Goal: Transaction & Acquisition: Download file/media

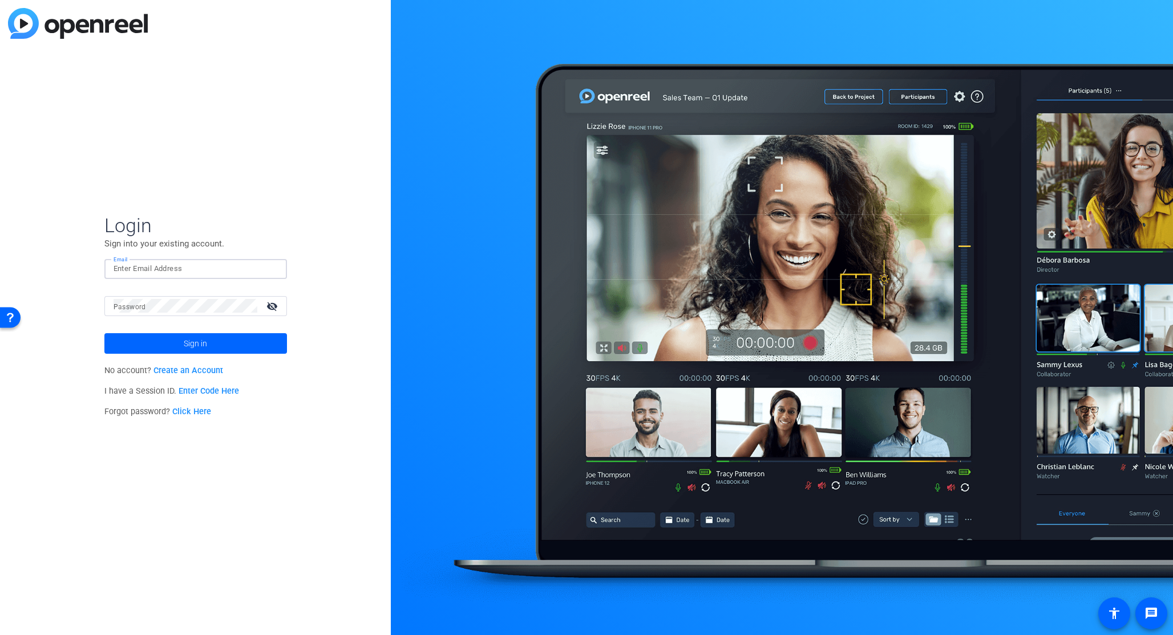
drag, startPoint x: 142, startPoint y: 264, endPoint x: 148, endPoint y: 268, distance: 7.4
click at [142, 264] on input "Email" at bounding box center [196, 269] width 164 height 14
type input "[PERSON_NAME][EMAIL_ADDRESS][PERSON_NAME][DOMAIN_NAME]"
click at [195, 341] on span "Sign in" at bounding box center [195, 343] width 23 height 29
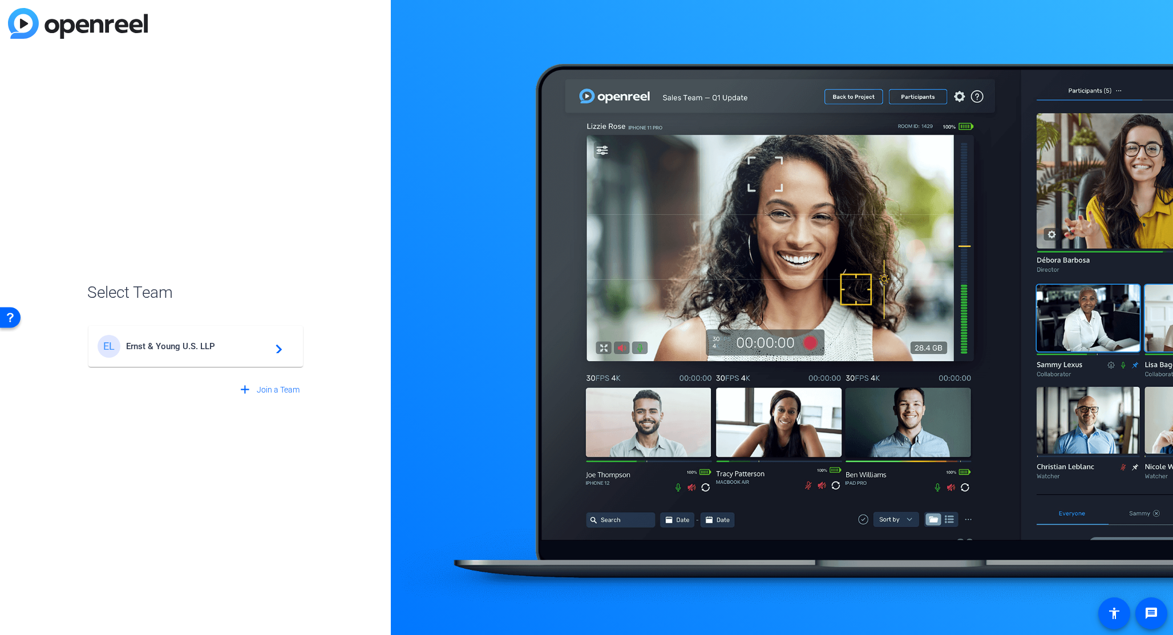
click at [193, 345] on span "Ernst & Young U.S. LLP" at bounding box center [197, 346] width 143 height 10
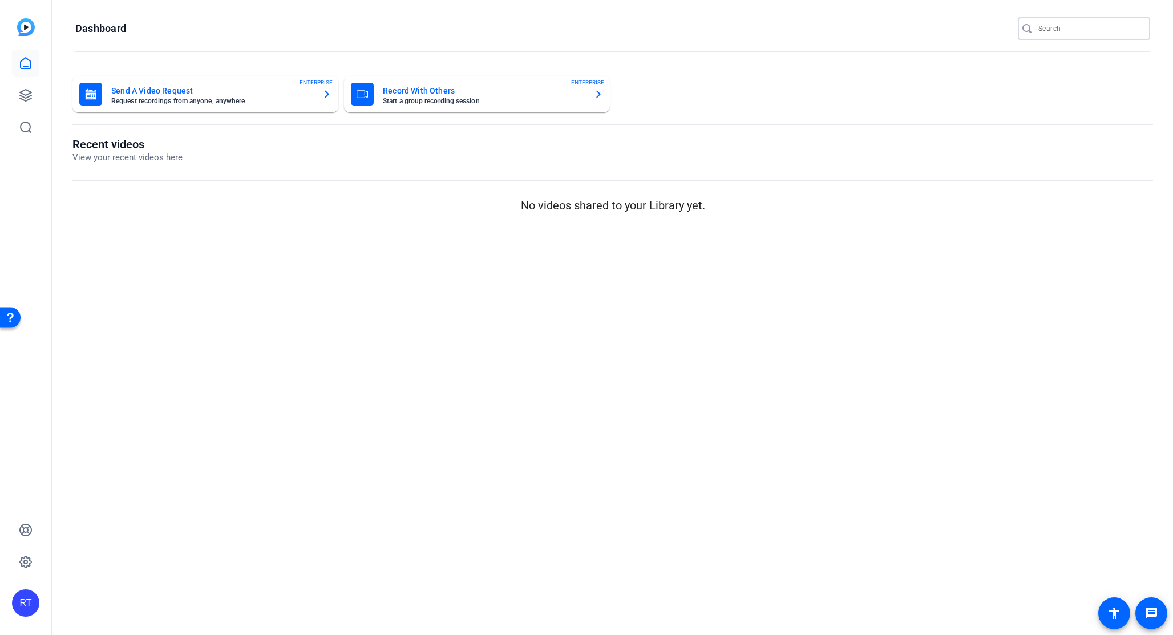
click at [1100, 27] on input "Search" at bounding box center [1090, 29] width 103 height 14
paste input "2505-11051-CS"
type input "2505-11051-CS"
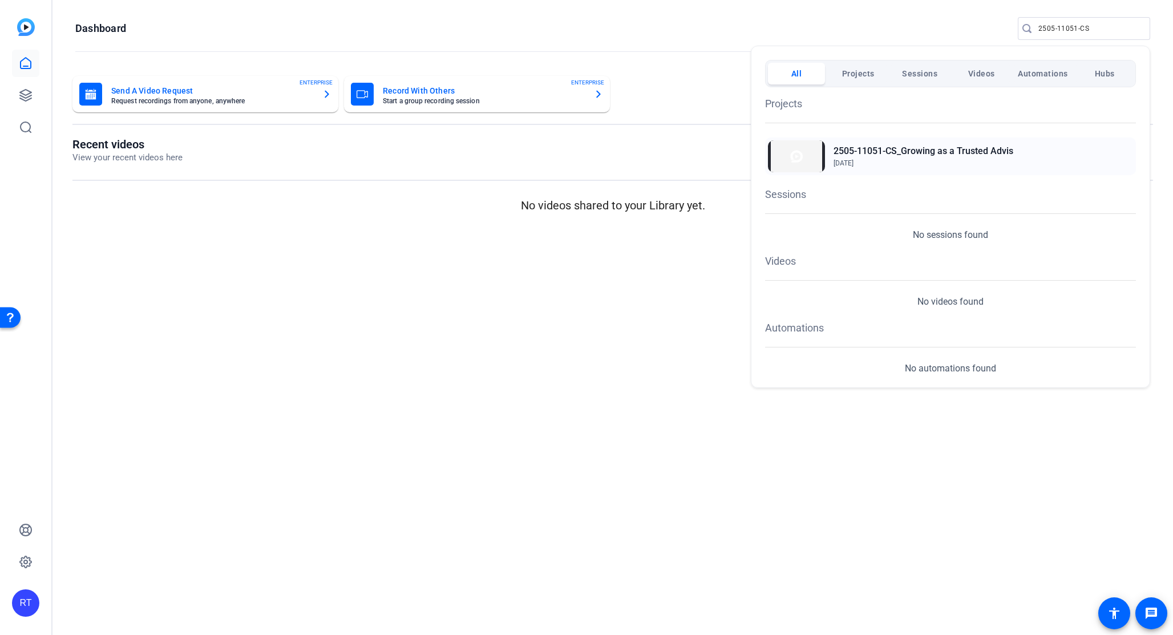
click at [955, 154] on h2 "2505-11051-CS_Growing as a Trusted Advis" at bounding box center [924, 151] width 180 height 14
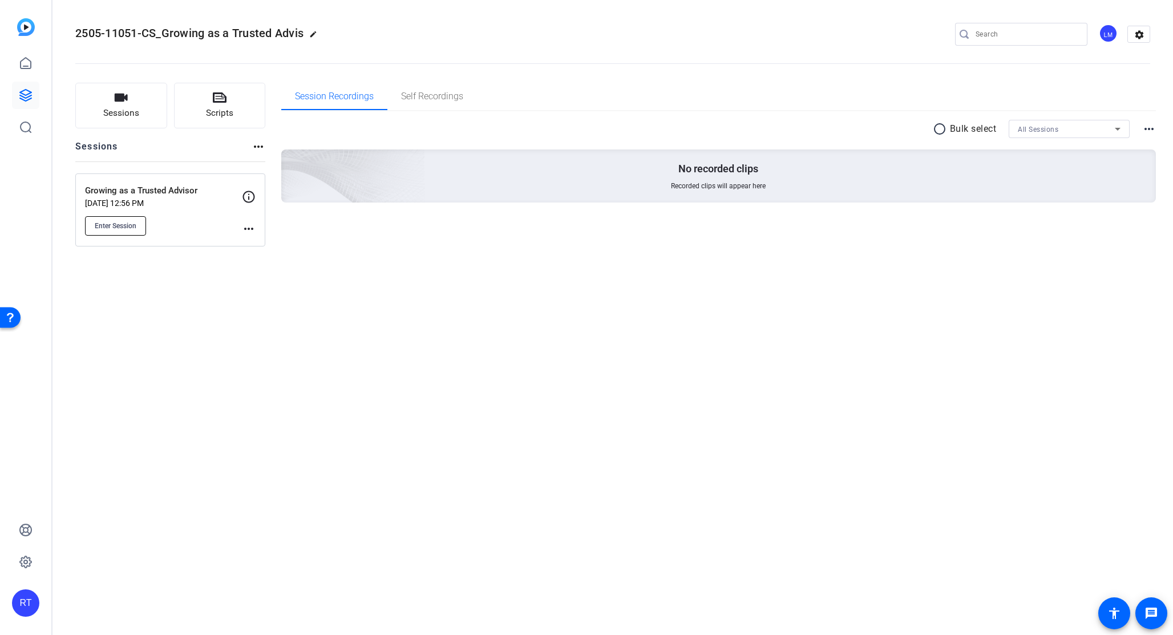
click at [131, 228] on span "Enter Session" at bounding box center [116, 225] width 42 height 9
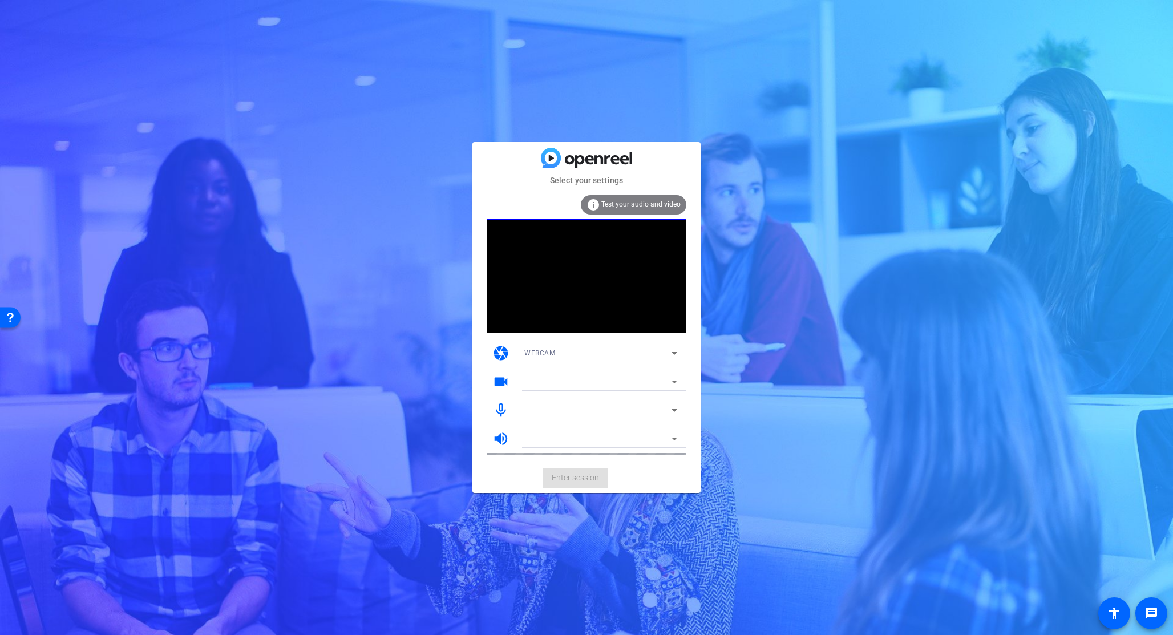
click at [582, 477] on mat-card-actions "Enter session" at bounding box center [587, 478] width 228 height 30
click at [582, 477] on span "Enter session" at bounding box center [575, 478] width 47 height 12
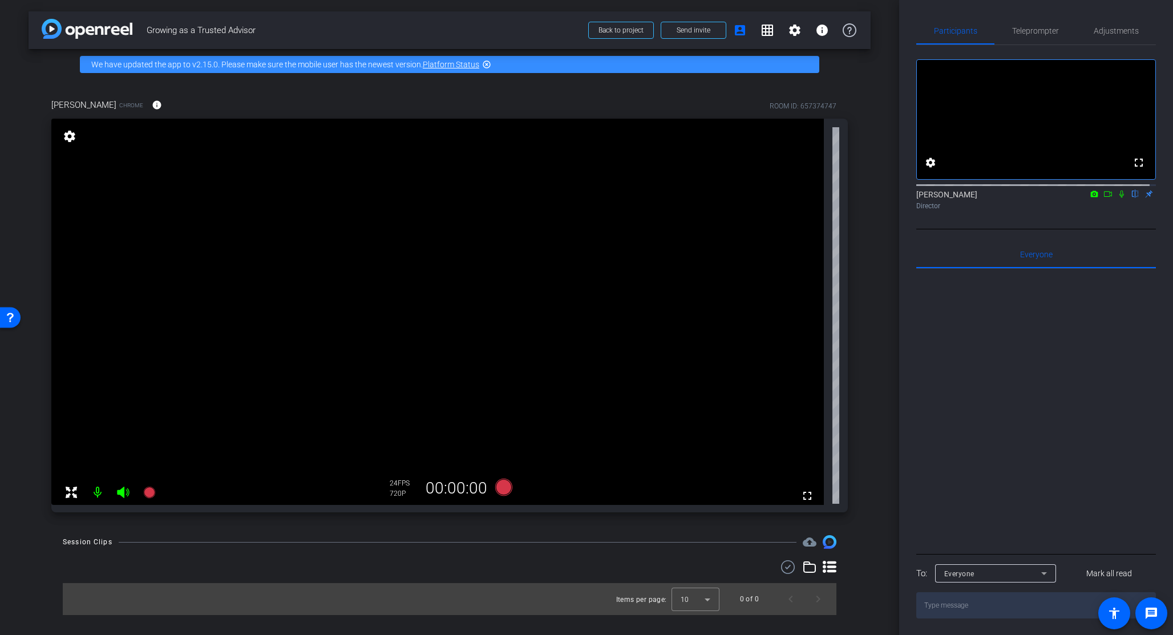
click at [1104, 198] on icon at bounding box center [1108, 194] width 9 height 8
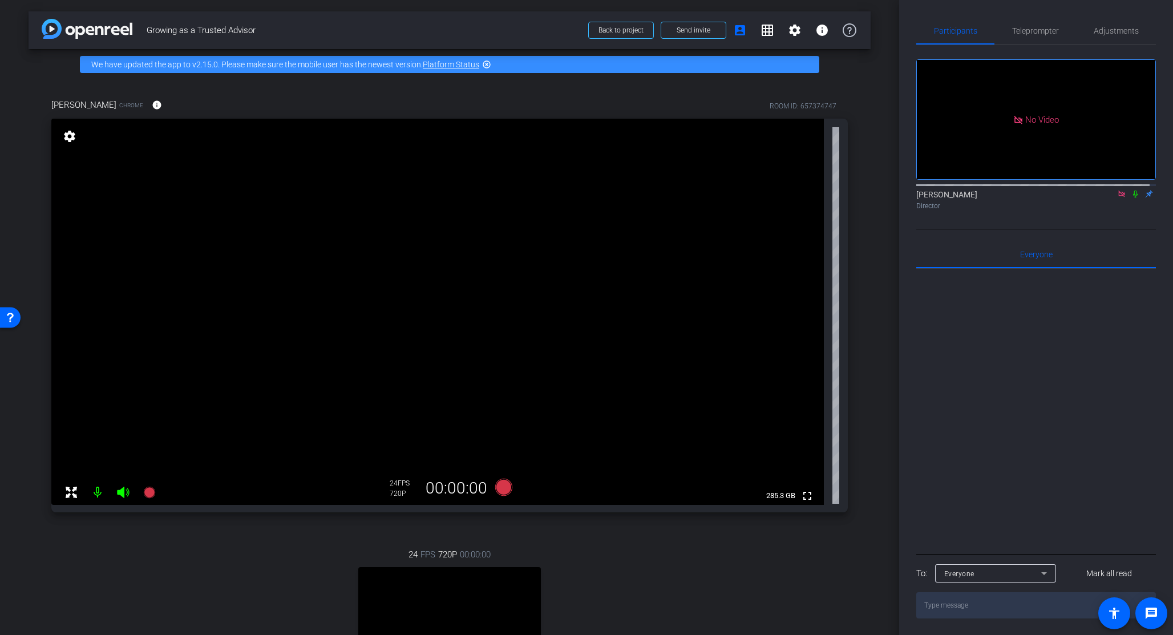
click at [1119, 197] on icon at bounding box center [1122, 194] width 6 height 6
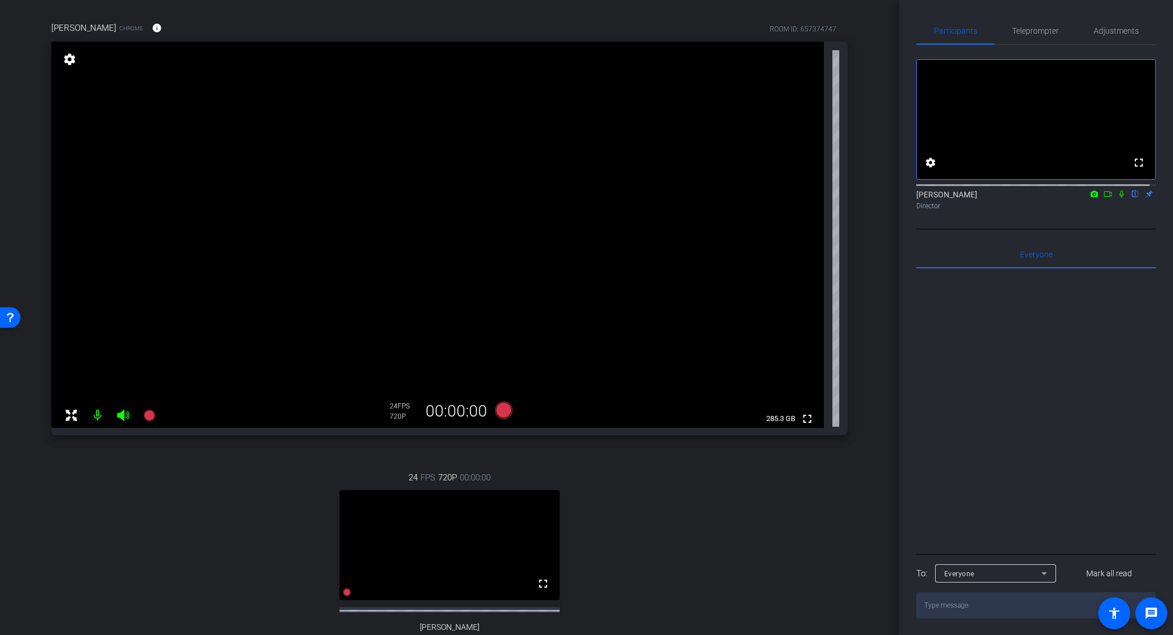
scroll to position [81, 0]
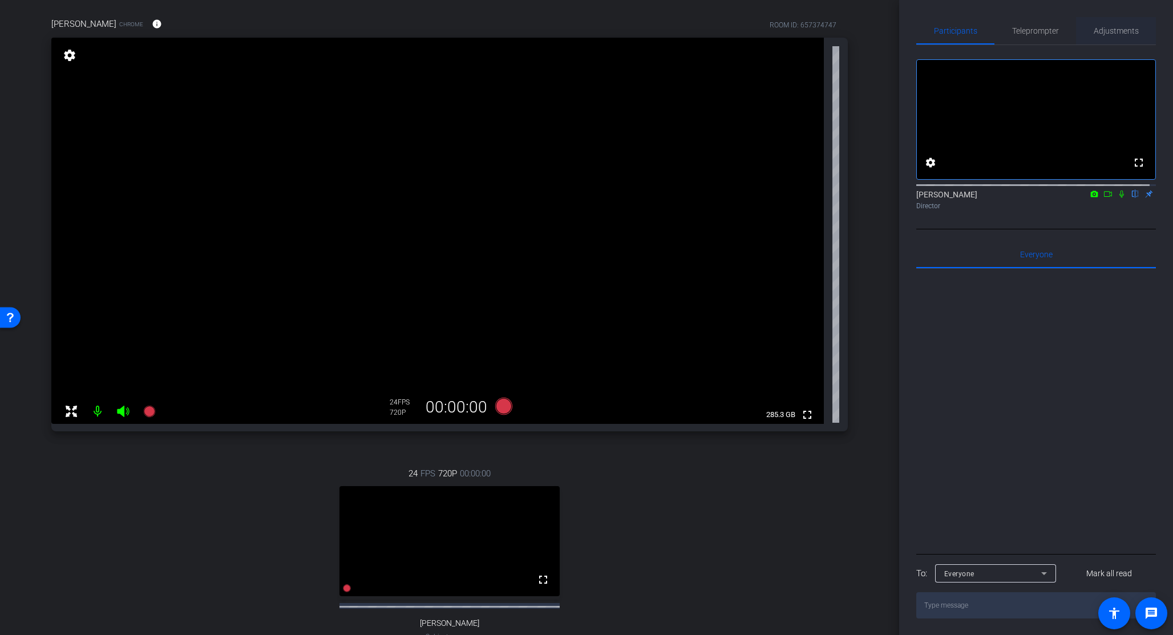
click at [1084, 34] on div "Adjustments" at bounding box center [1116, 30] width 80 height 27
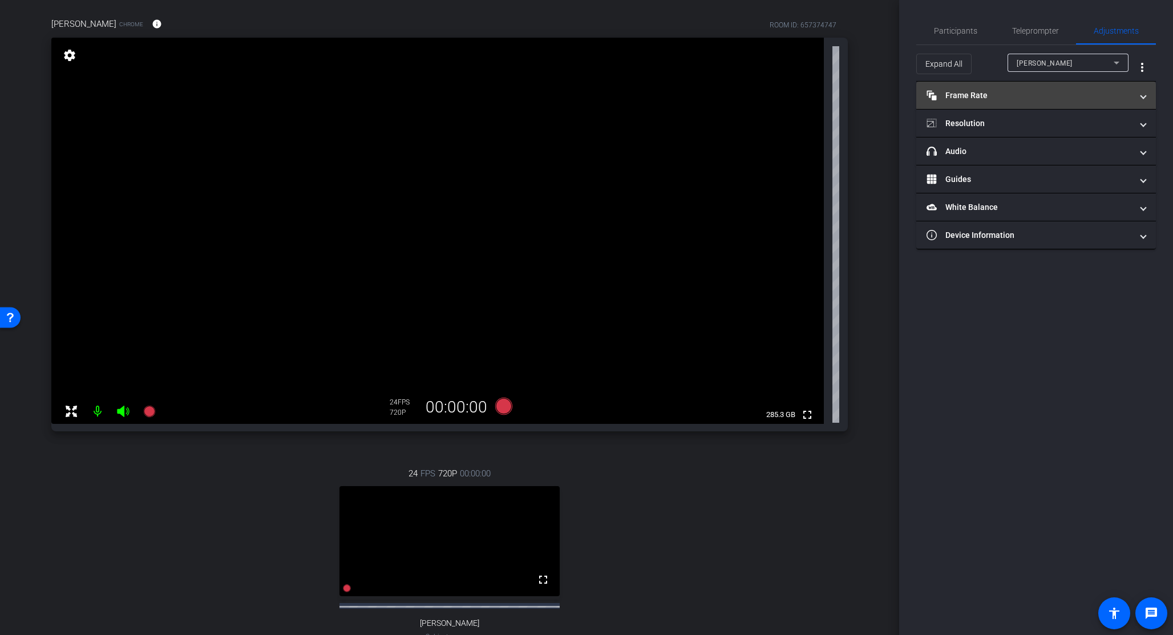
click at [1008, 95] on mat-panel-title "Frame Rate Frame Rate" at bounding box center [1029, 96] width 205 height 12
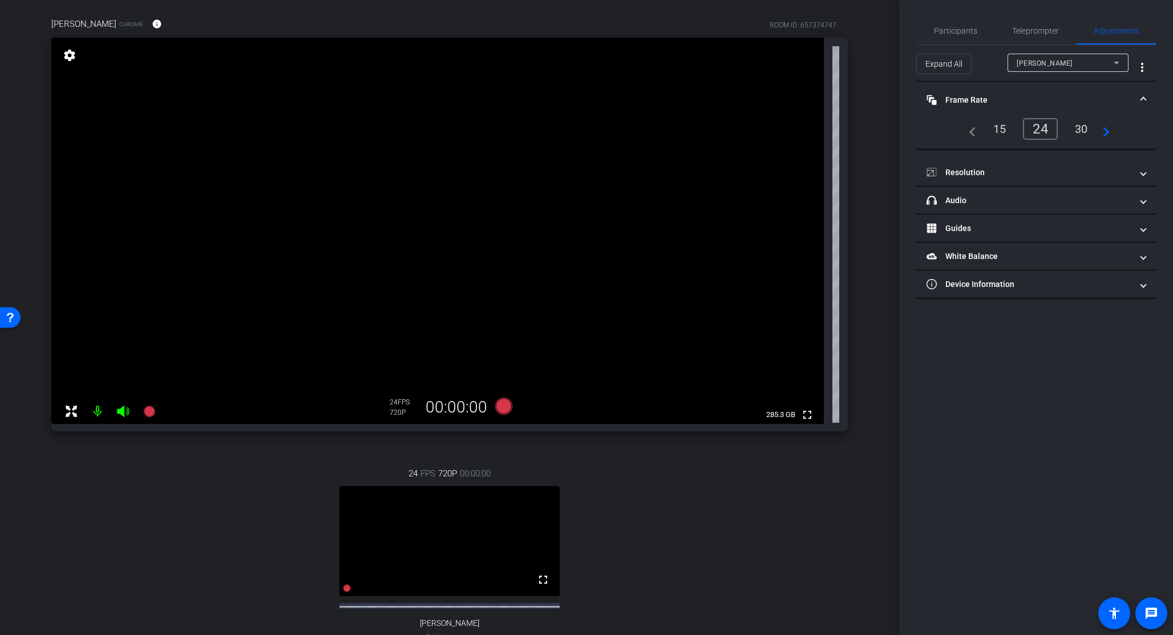
click at [1080, 128] on div "30" at bounding box center [1082, 128] width 30 height 19
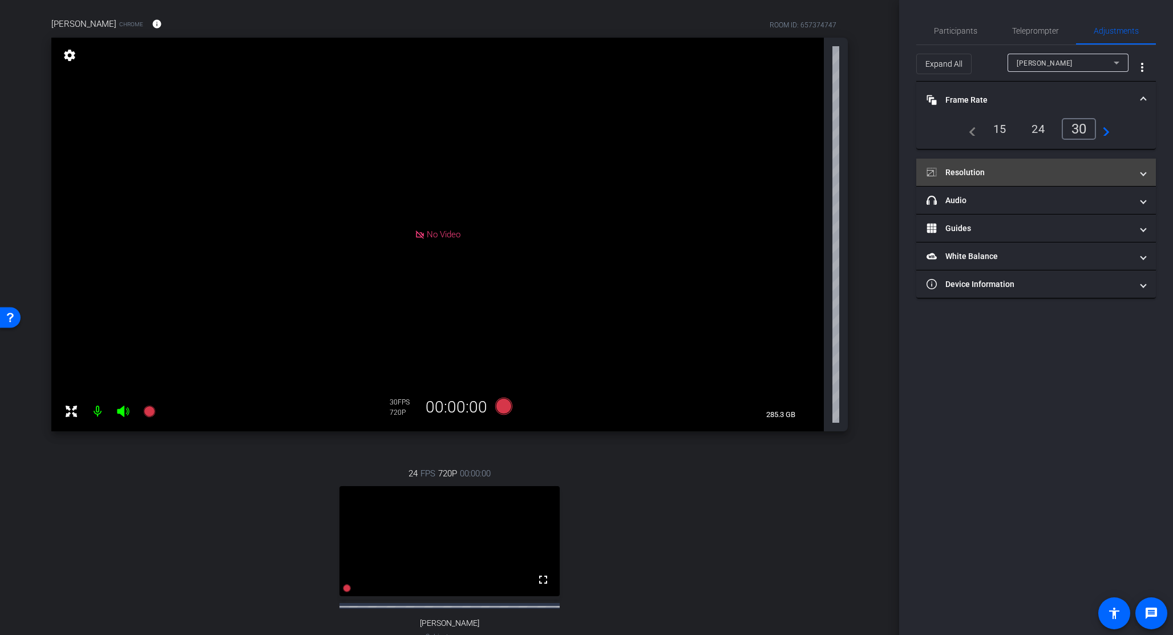
click at [1038, 169] on mat-panel-title "Resolution" at bounding box center [1029, 173] width 205 height 12
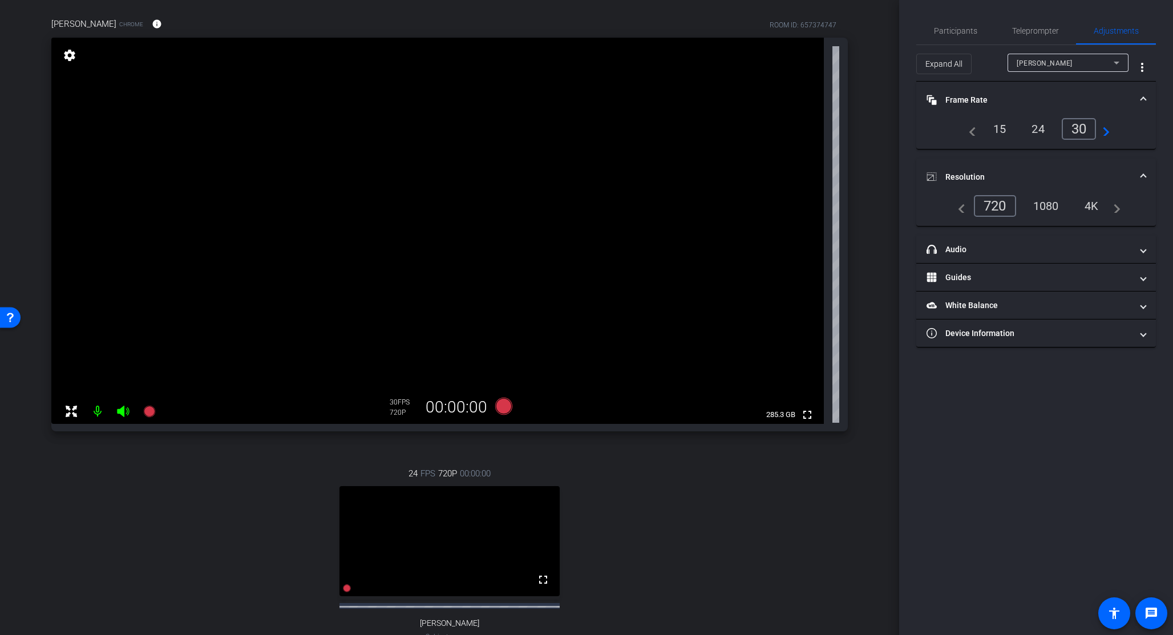
click at [1051, 205] on div "1080" at bounding box center [1046, 205] width 43 height 19
click at [874, 187] on div "arrow_back Growing as a Trusted Advisor Back to project Send invite account_box…" at bounding box center [449, 236] width 899 height 635
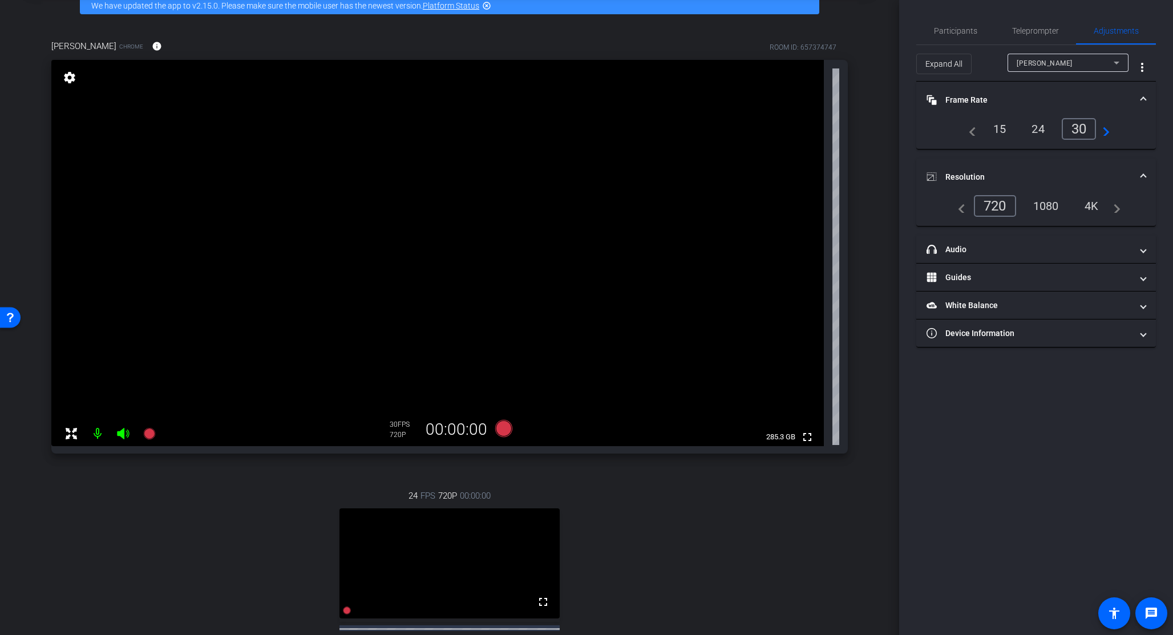
scroll to position [29, 0]
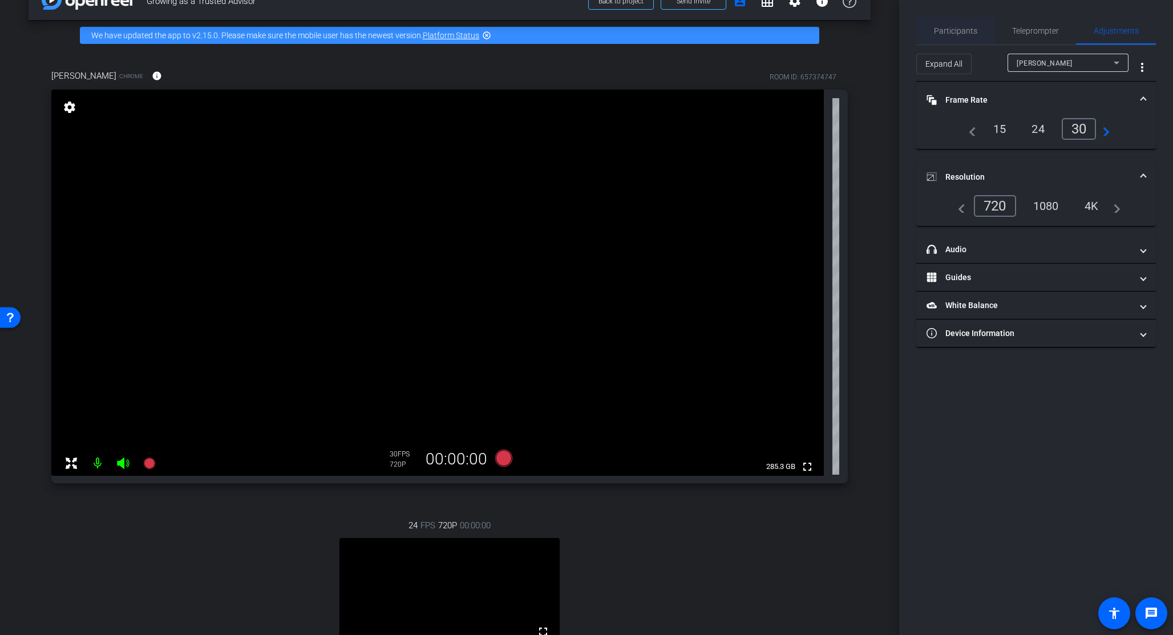
click at [968, 33] on span "Participants" at bounding box center [955, 31] width 43 height 8
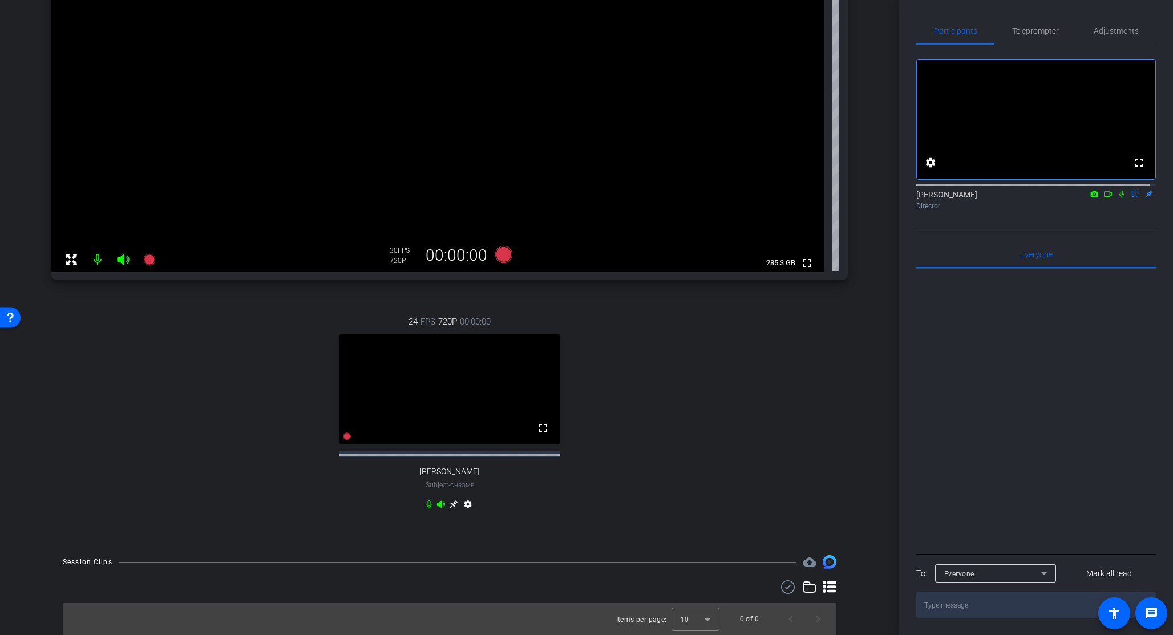
scroll to position [243, 0]
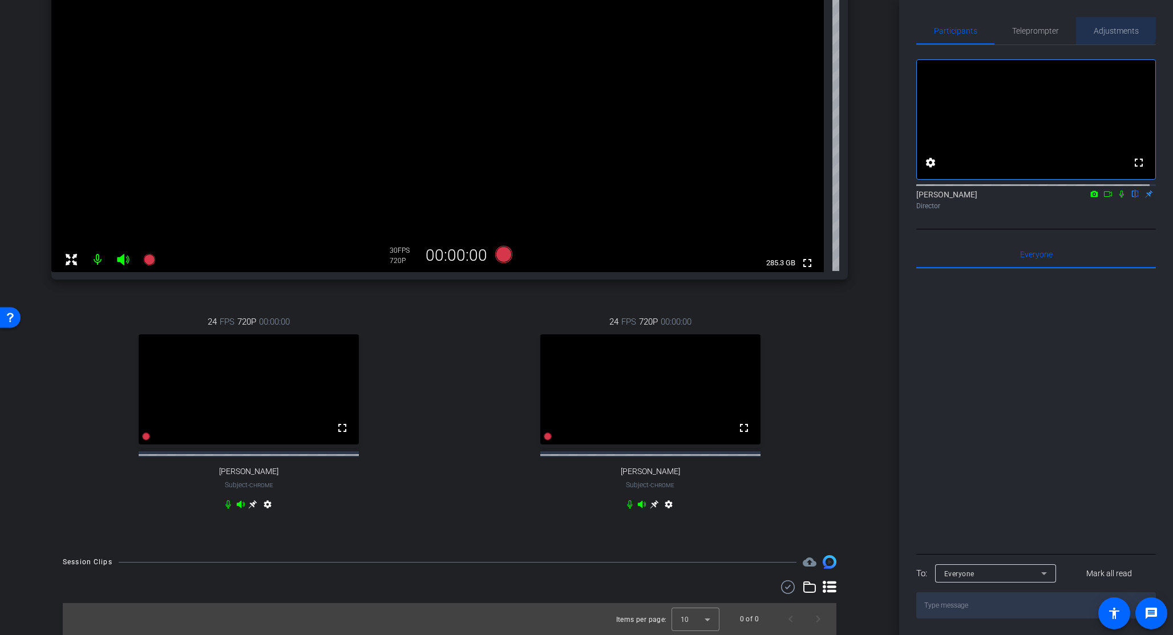
click at [1099, 25] on span "Adjustments" at bounding box center [1116, 30] width 45 height 27
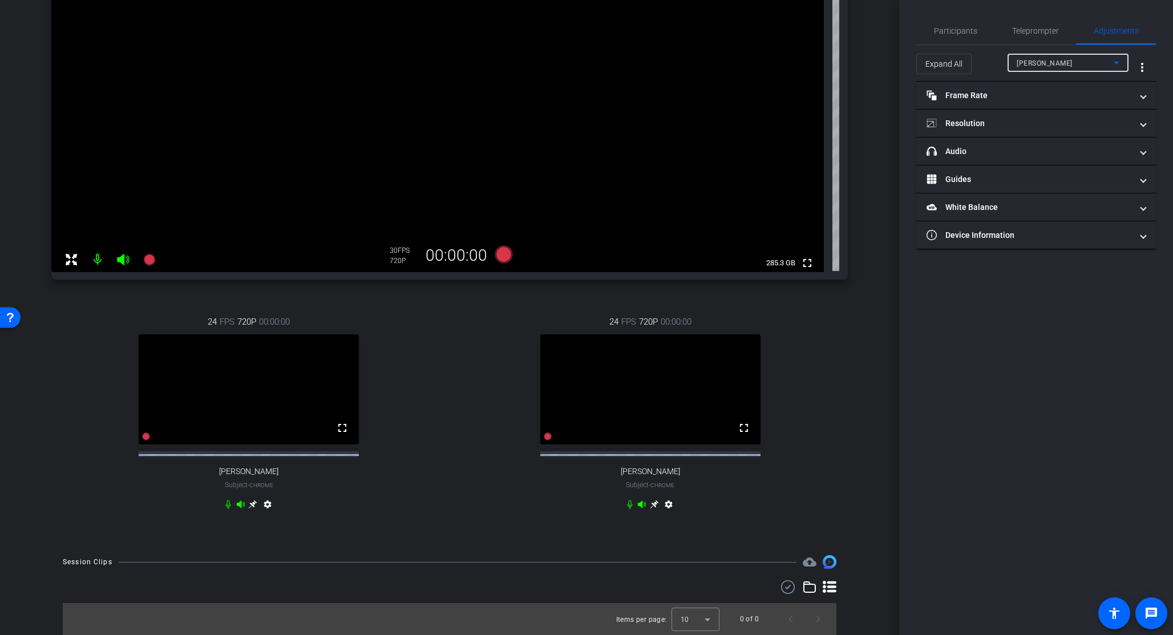
click at [1052, 63] on div "Mckenzie" at bounding box center [1065, 63] width 97 height 14
type input "11000"
click at [1017, 103] on mat-expansion-panel-header "Frame Rate Frame Rate" at bounding box center [1037, 95] width 240 height 27
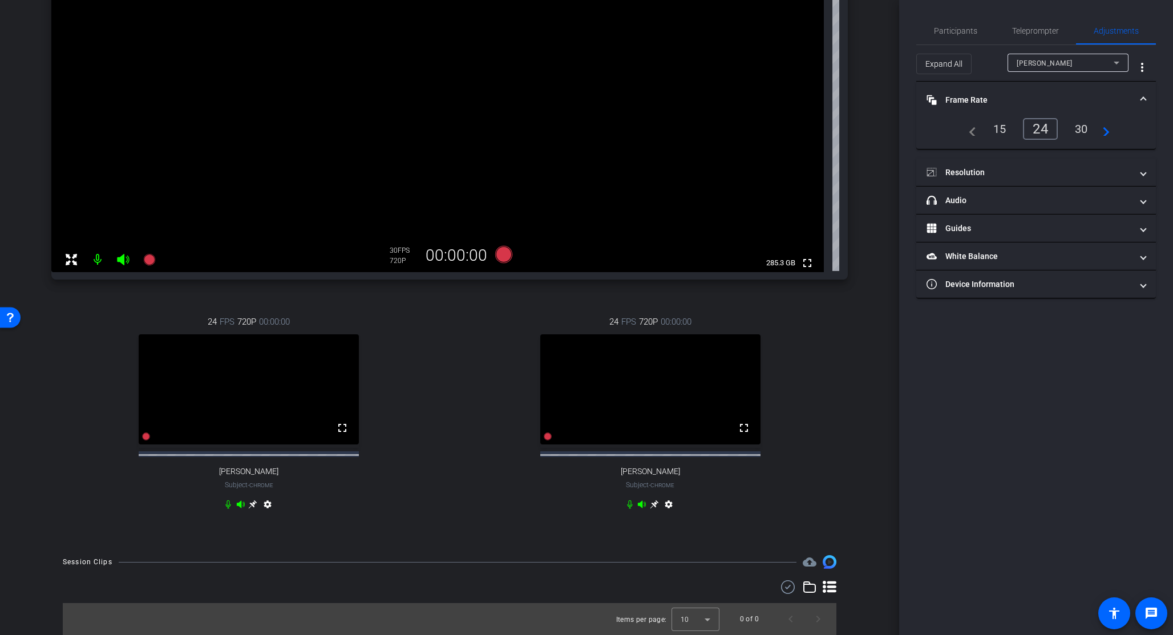
click at [1080, 129] on div "30" at bounding box center [1082, 128] width 30 height 19
click at [999, 173] on mat-panel-title "Resolution" at bounding box center [1029, 173] width 205 height 12
click at [1048, 206] on div "1080" at bounding box center [1046, 205] width 43 height 19
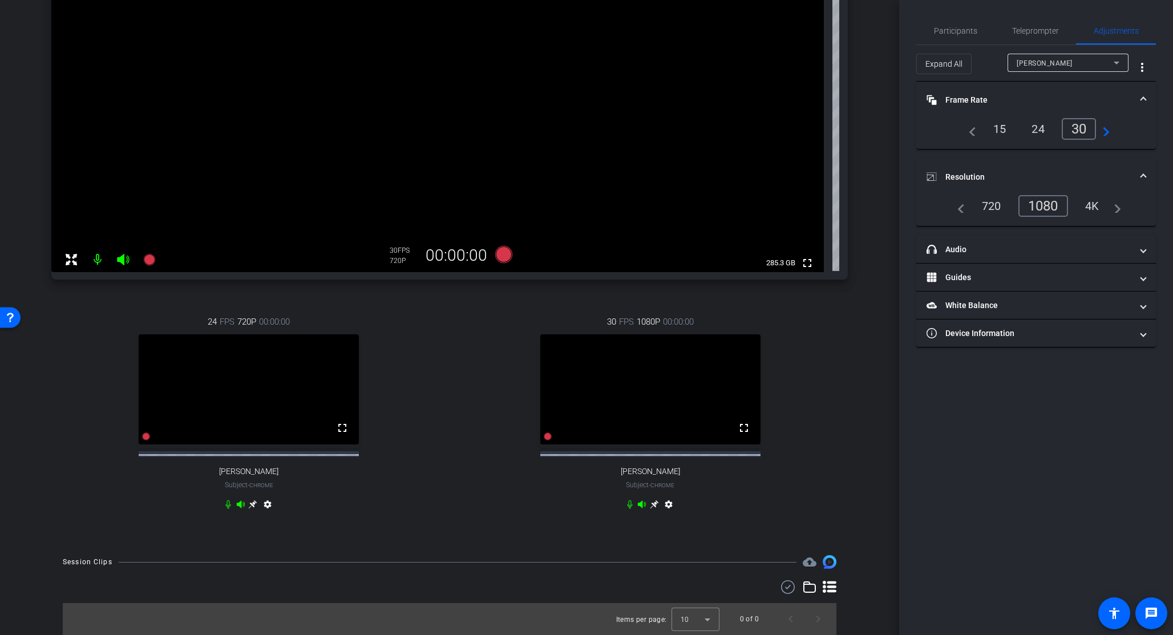
click at [650, 504] on icon at bounding box center [654, 504] width 9 height 9
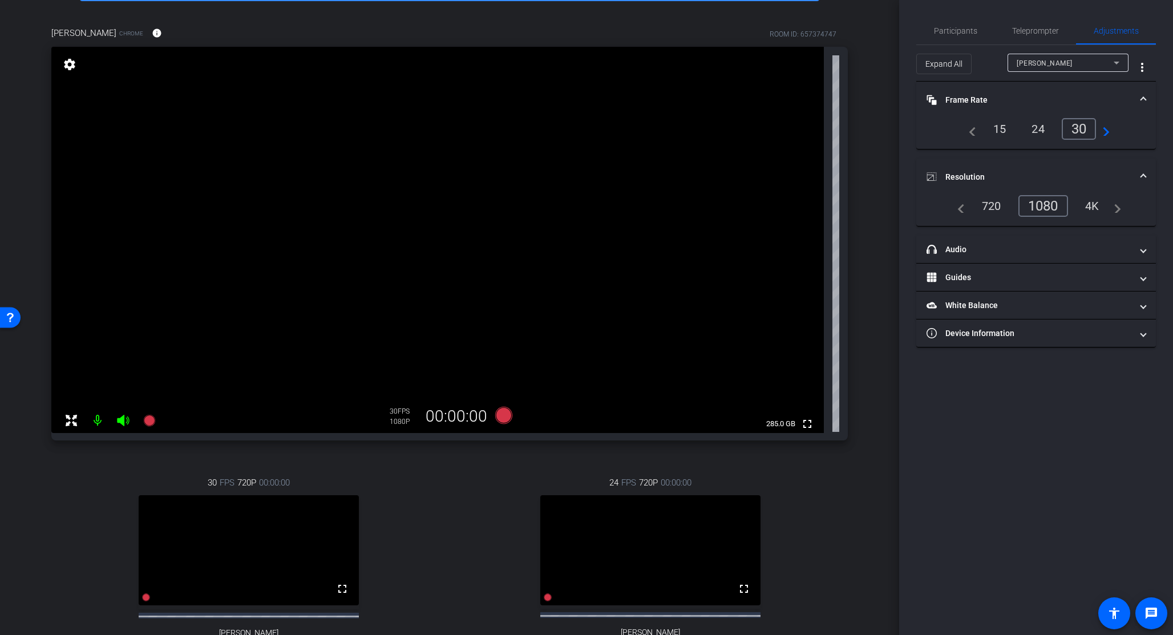
scroll to position [57, 0]
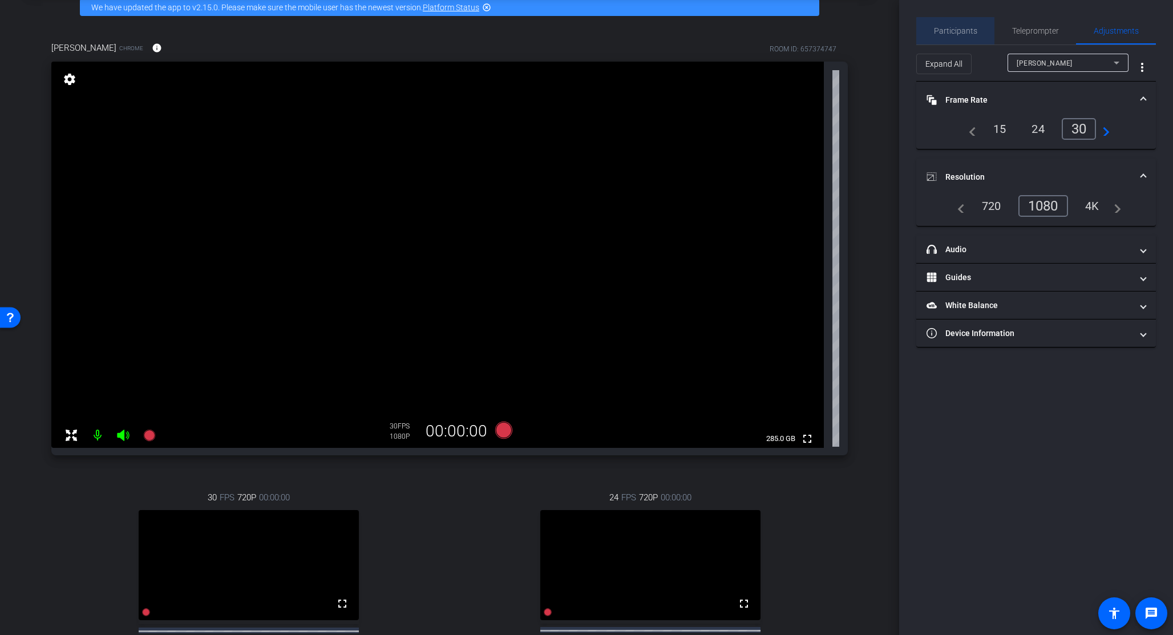
click at [966, 33] on span "Participants" at bounding box center [955, 31] width 43 height 8
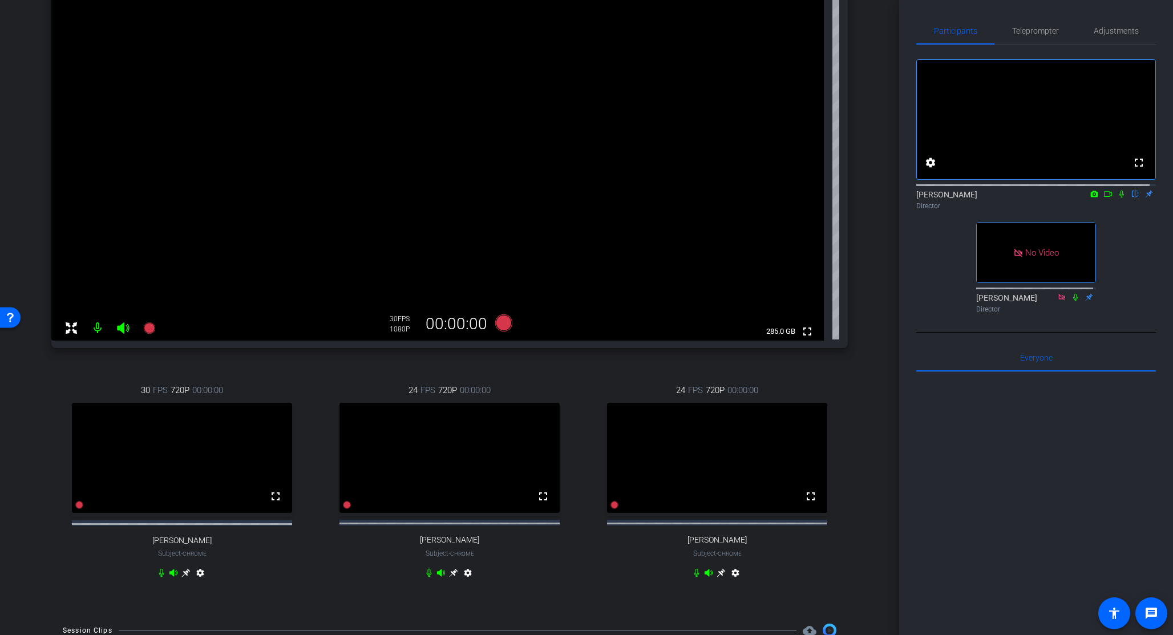
scroll to position [192, 0]
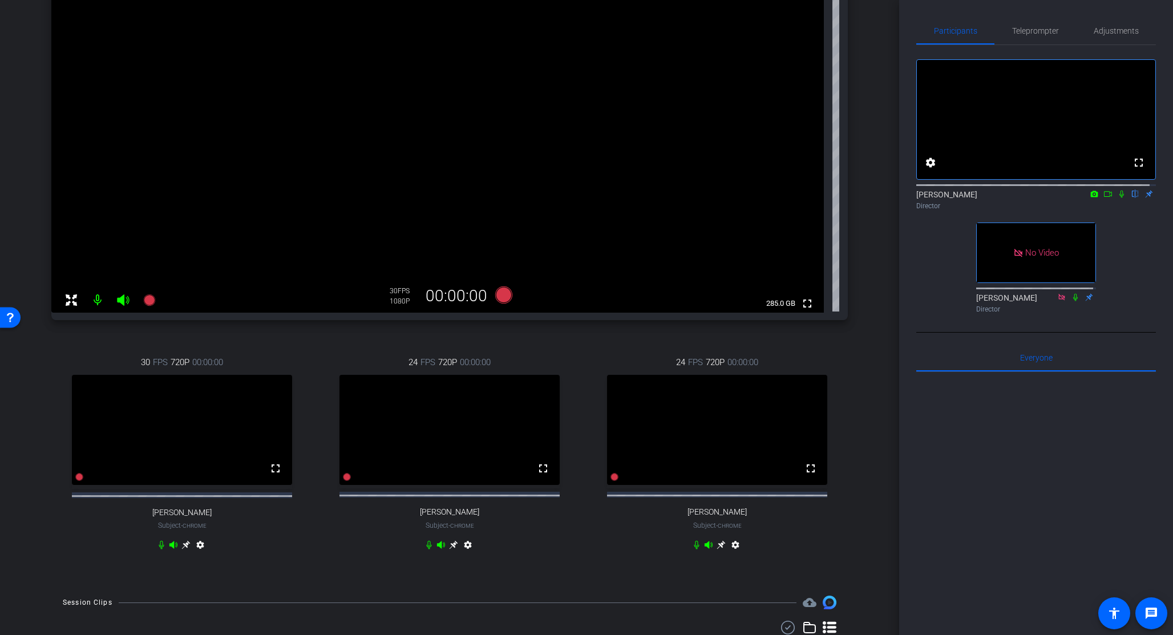
click at [187, 550] on icon at bounding box center [185, 544] width 9 height 9
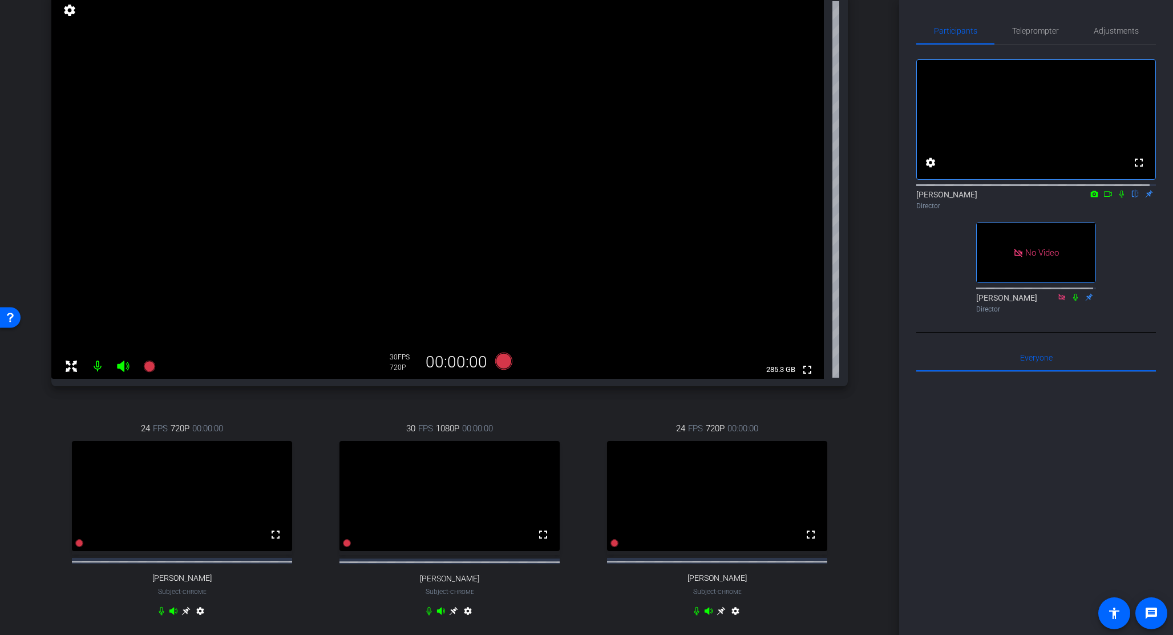
scroll to position [108, 0]
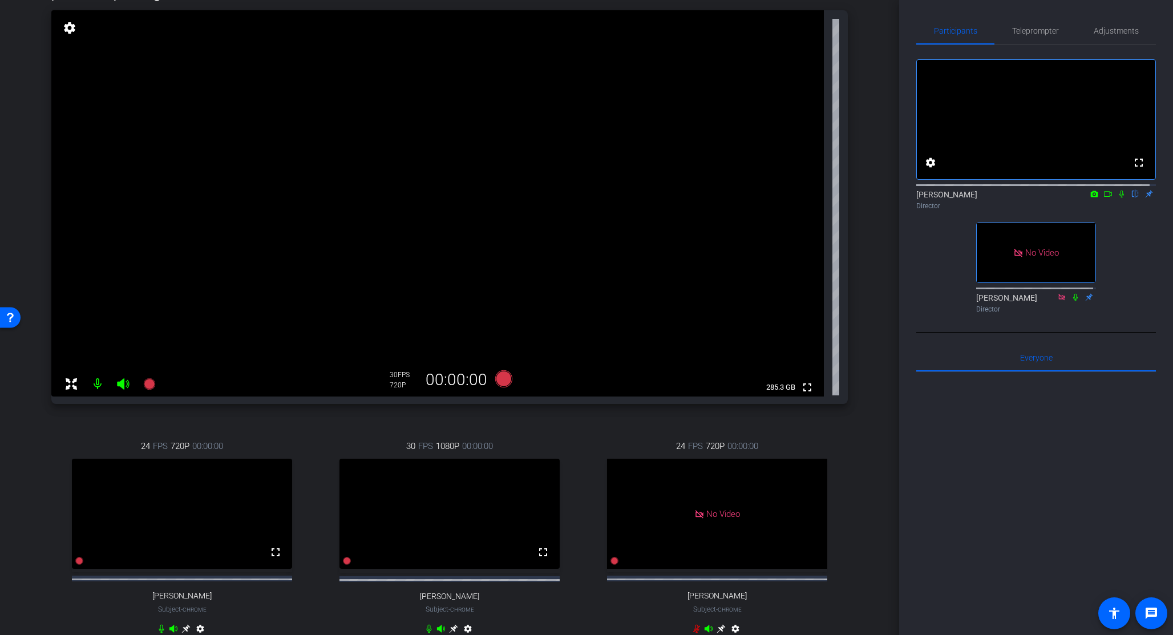
click at [1104, 198] on icon at bounding box center [1108, 194] width 9 height 8
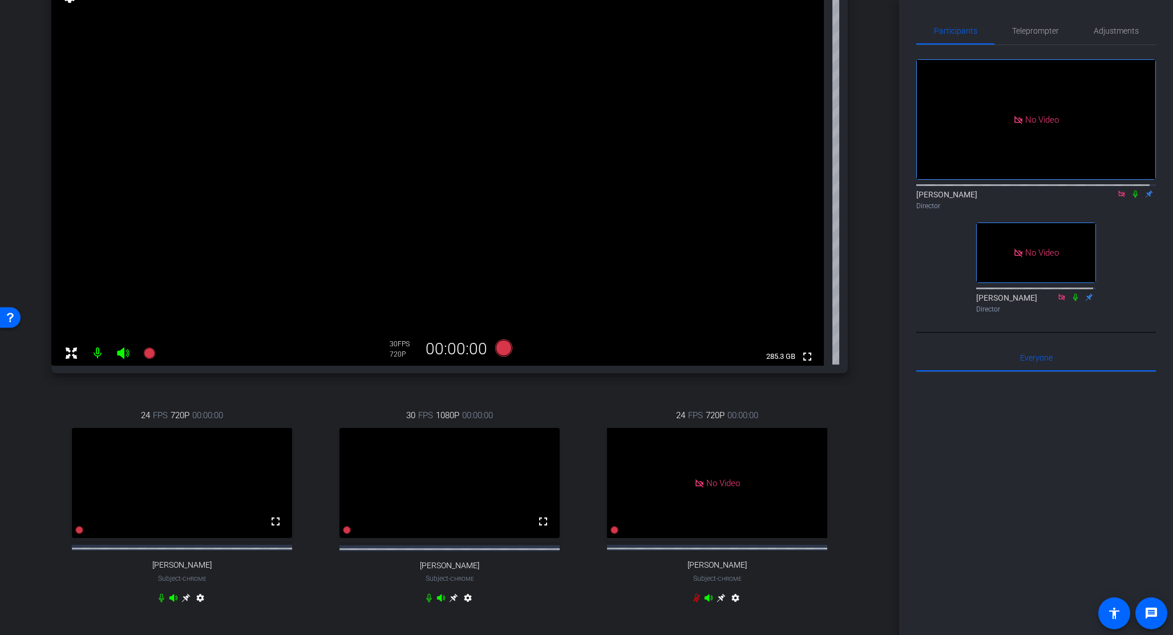
scroll to position [142, 0]
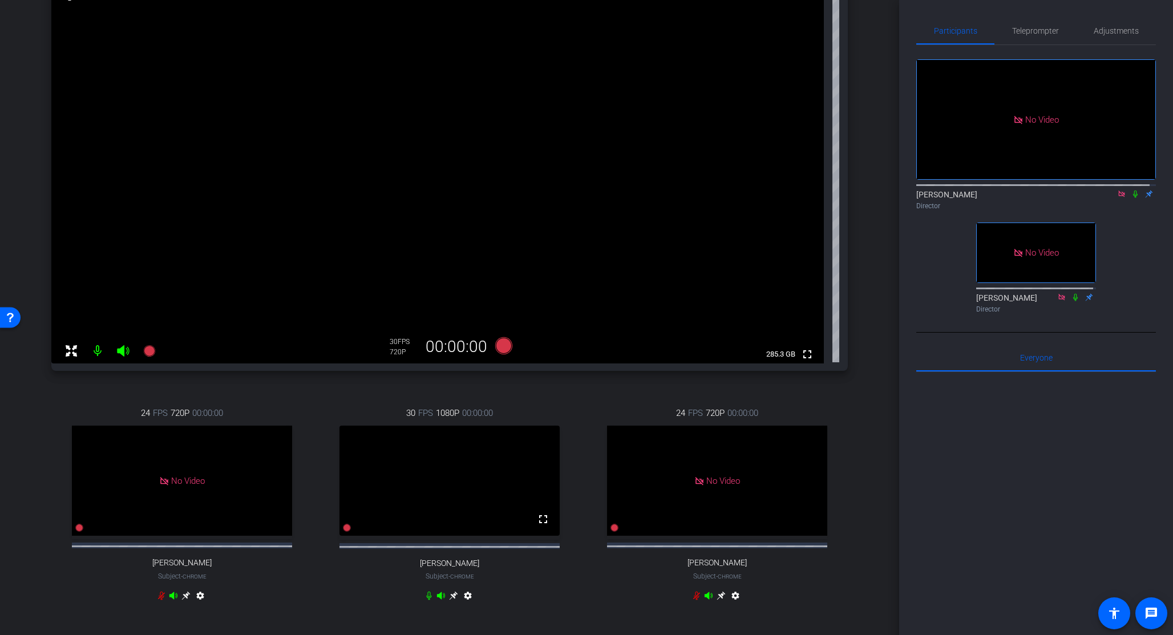
click at [450, 600] on icon at bounding box center [453, 595] width 9 height 9
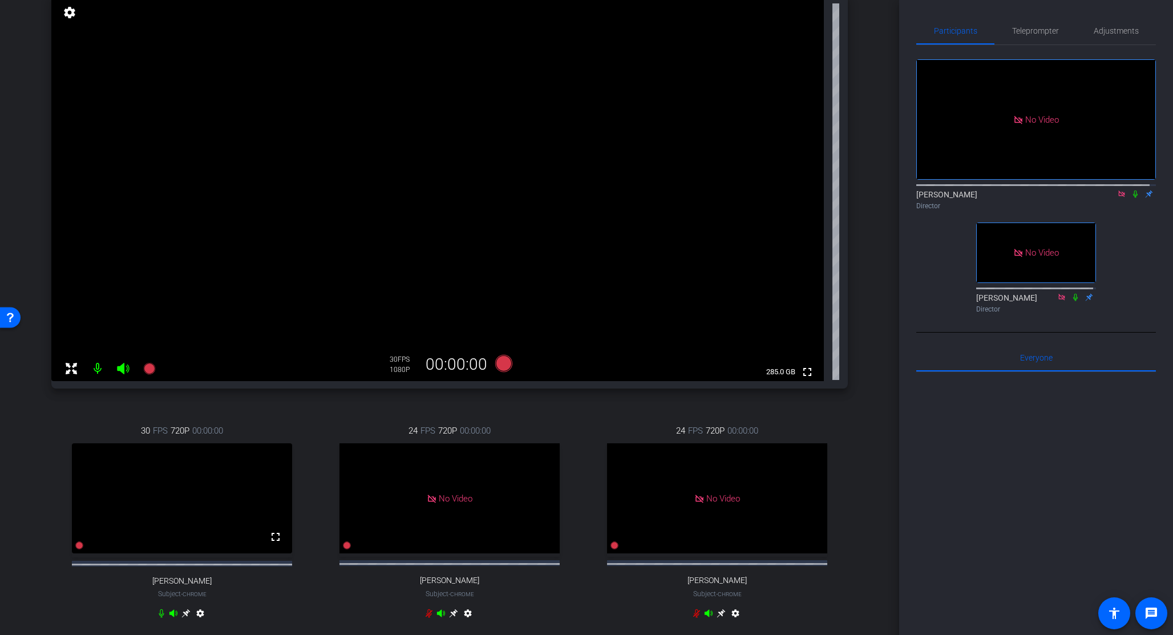
scroll to position [128, 0]
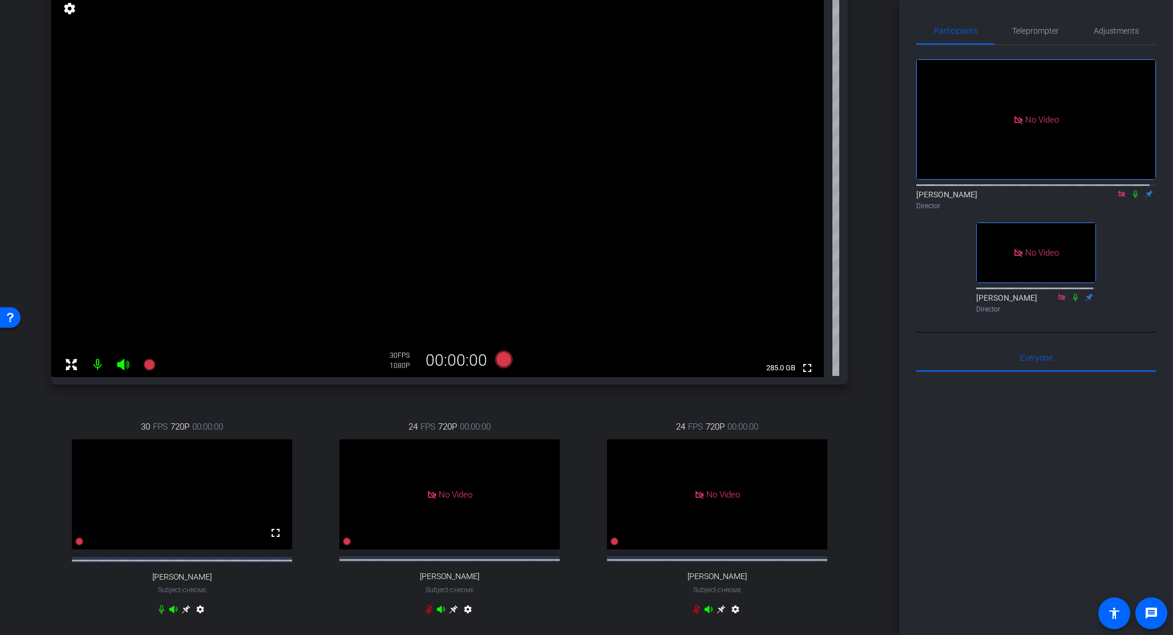
click at [557, 414] on div "24 FPS 720P 00:00:00 No Video Melissa Post Subject - Chrome settings" at bounding box center [449, 520] width 261 height 236
click at [587, 413] on div "24 FPS 720P 00:00:00 No Video sarah Subject - Chrome settings" at bounding box center [717, 520] width 261 height 236
click at [501, 358] on icon at bounding box center [503, 359] width 17 height 17
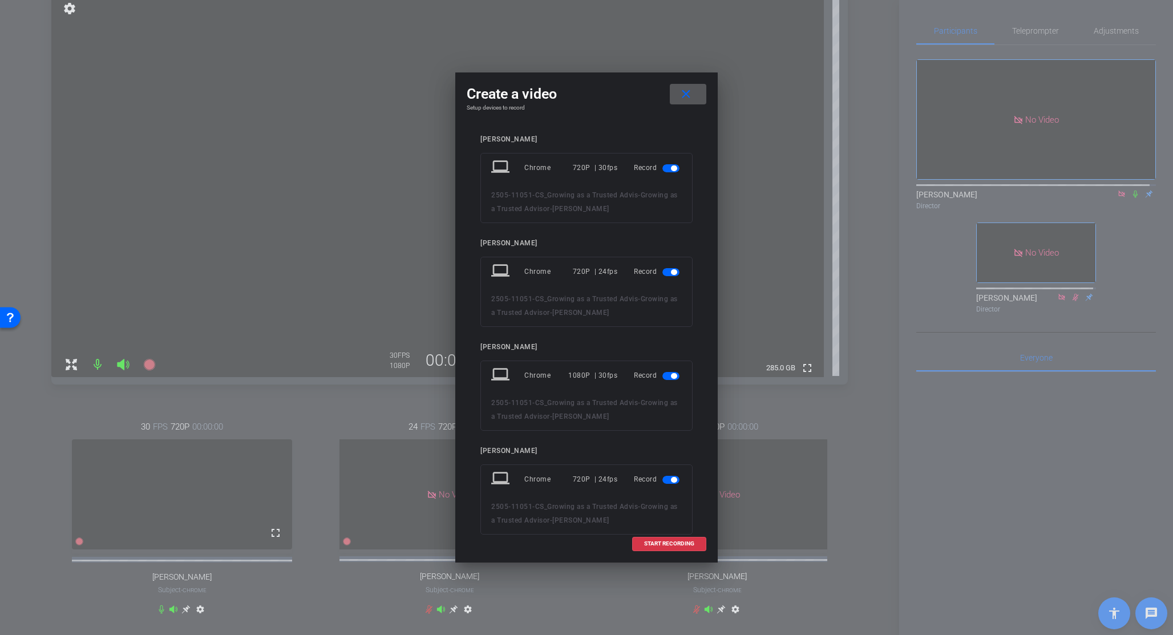
click at [671, 269] on span "button" at bounding box center [674, 272] width 6 height 6
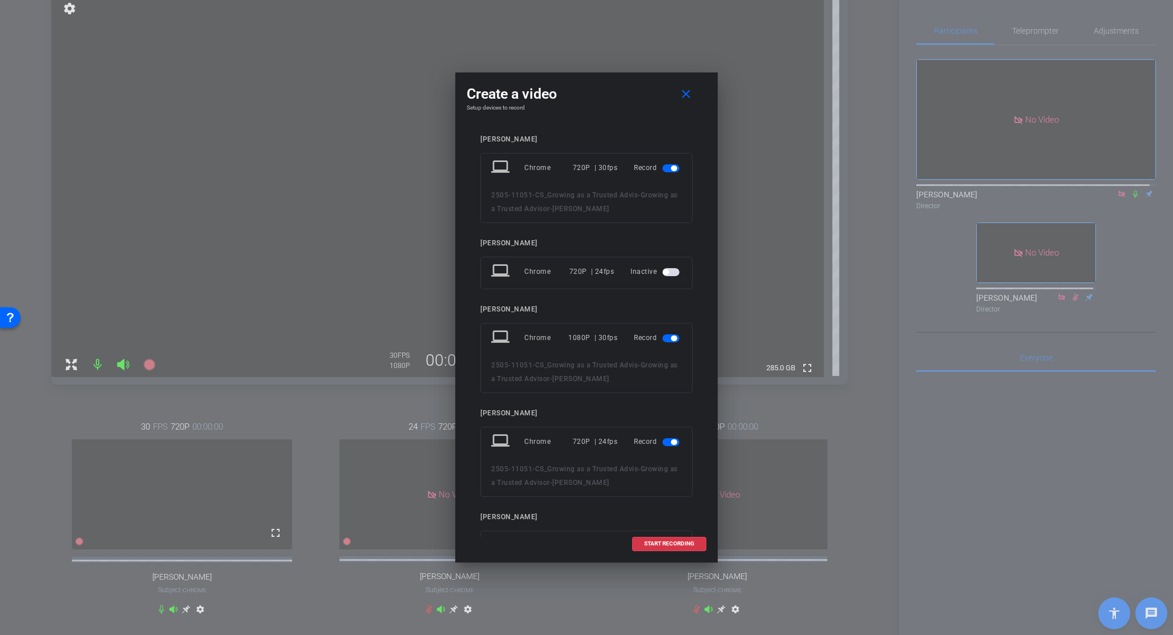
click at [671, 441] on span "button" at bounding box center [674, 442] width 6 height 6
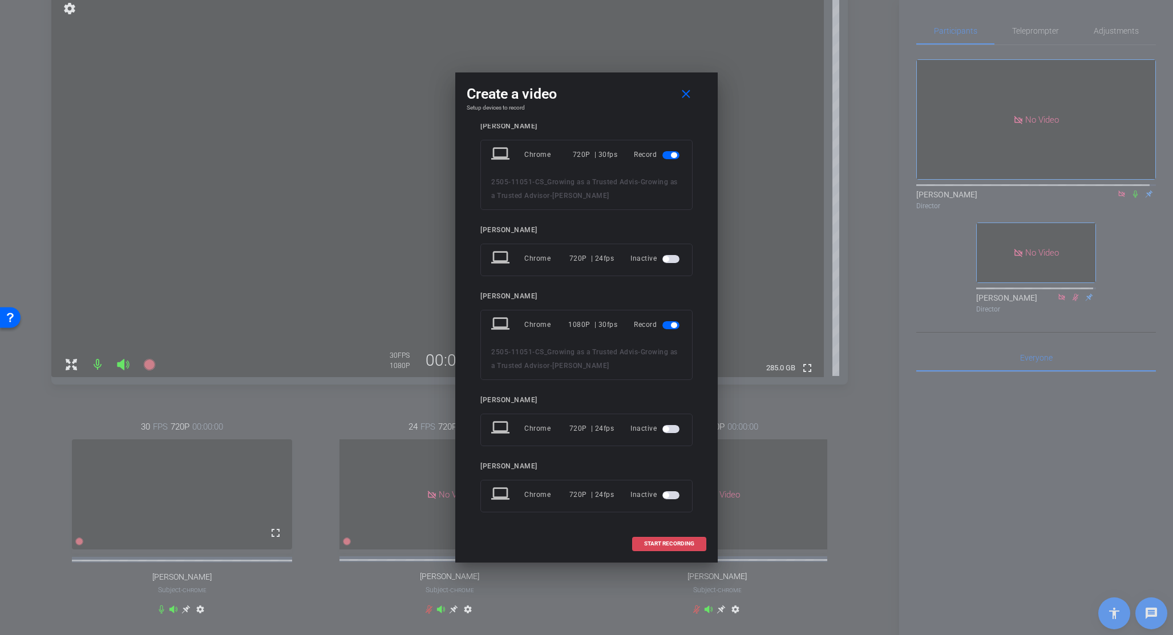
scroll to position [16, 0]
click at [671, 543] on span "START RECORDING" at bounding box center [669, 544] width 50 height 6
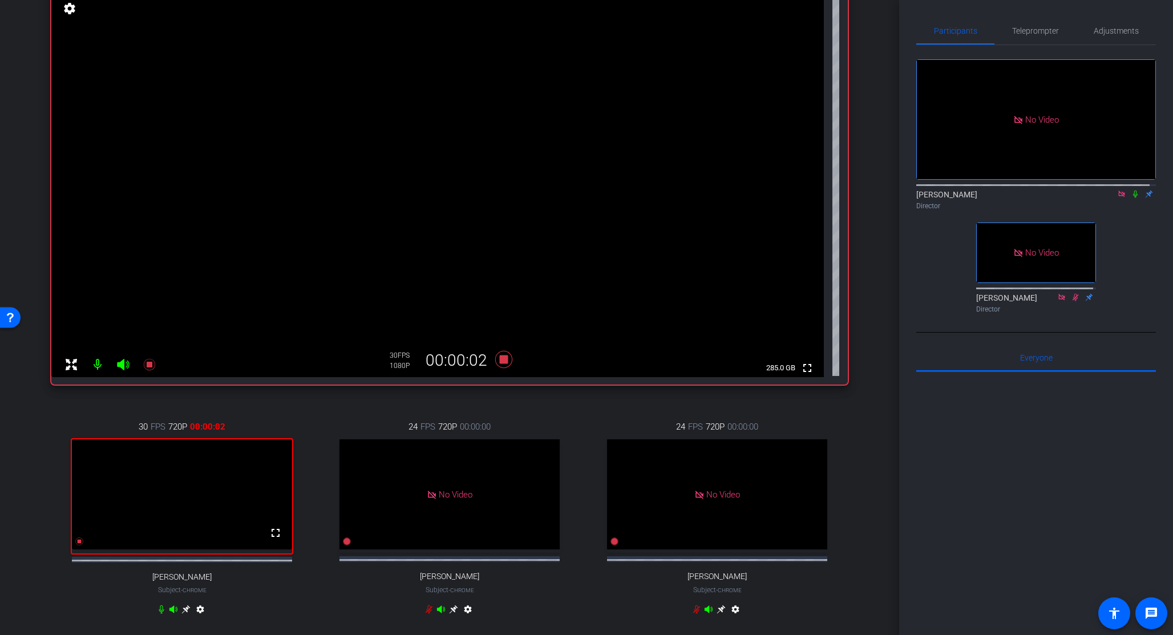
click at [1133, 198] on icon at bounding box center [1135, 194] width 5 height 7
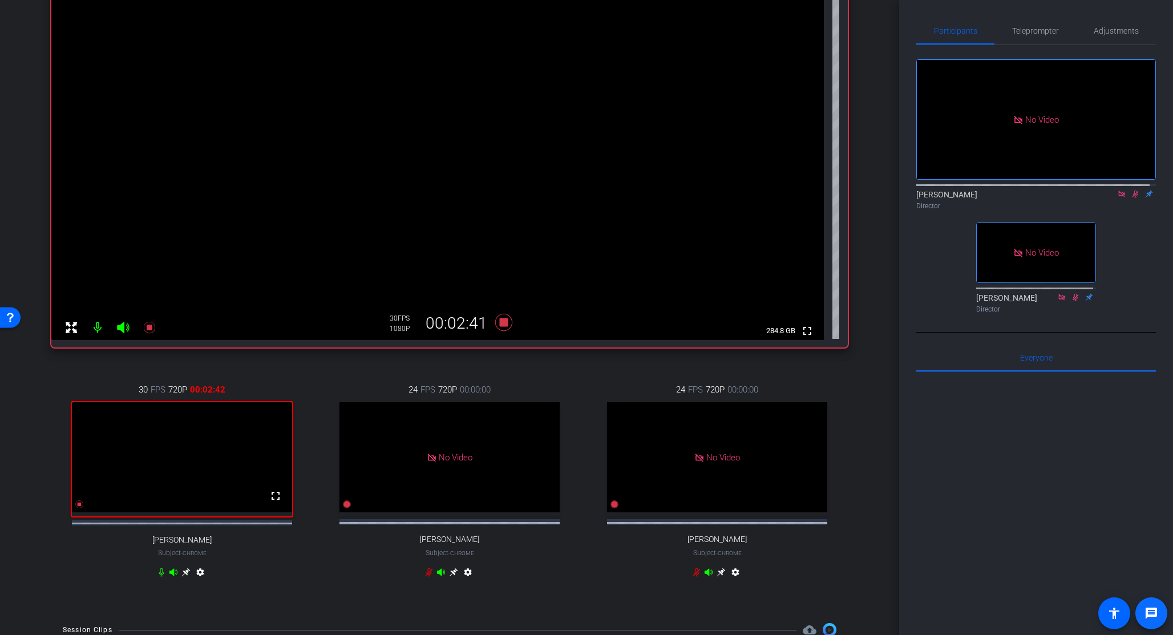
scroll to position [269, 0]
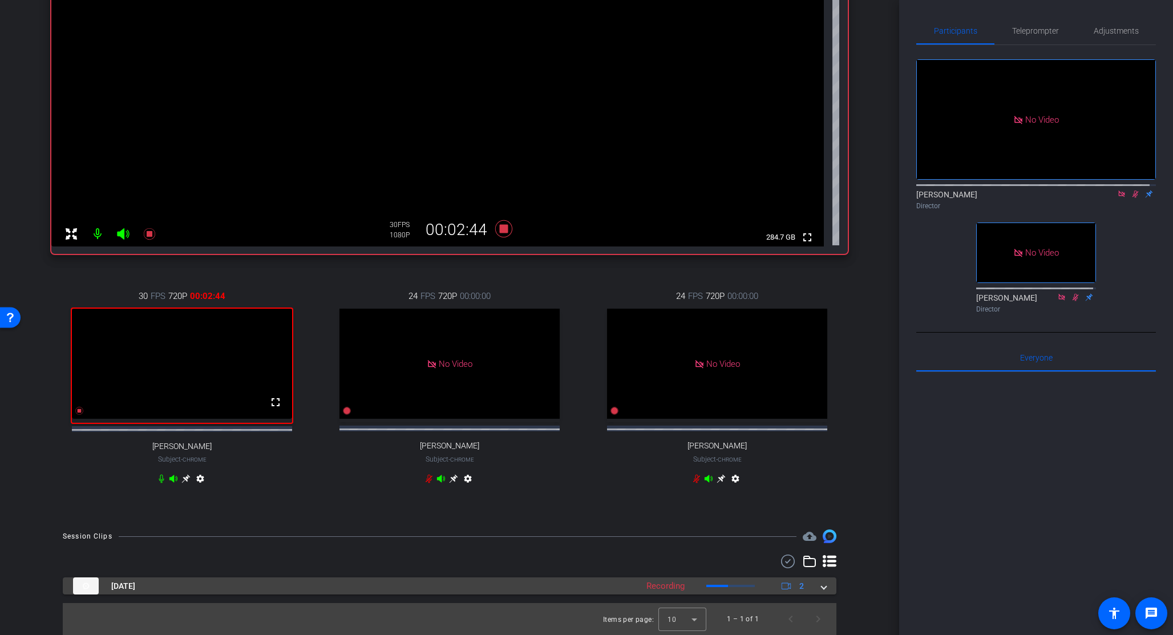
click at [822, 587] on span at bounding box center [824, 586] width 5 height 12
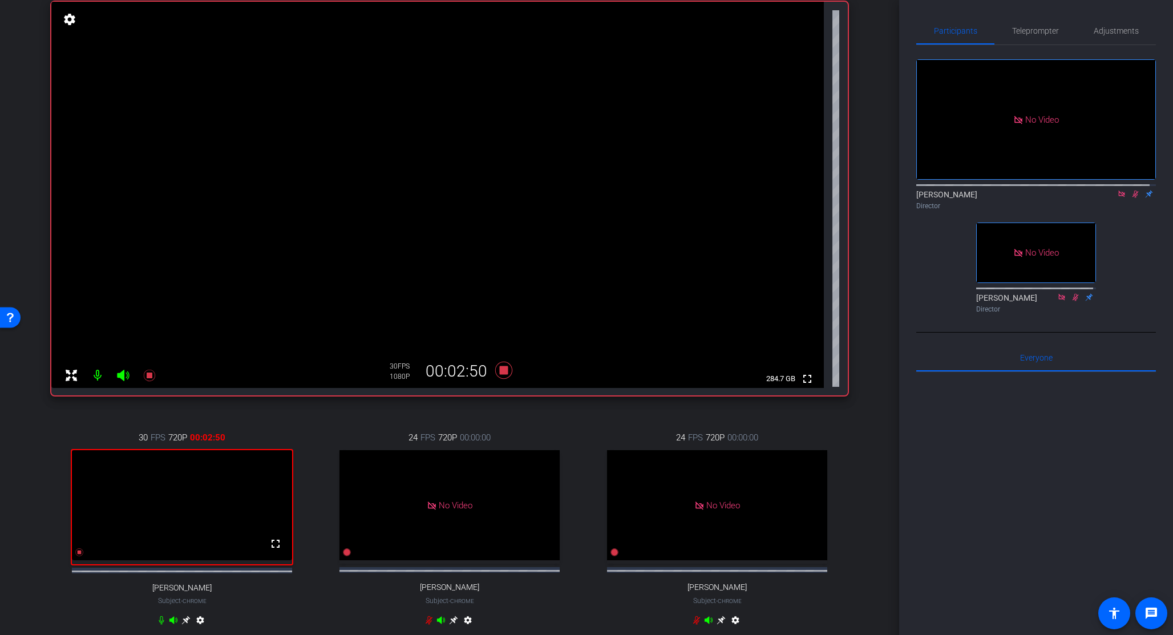
scroll to position [116, 0]
click at [501, 371] on icon at bounding box center [503, 370] width 17 height 17
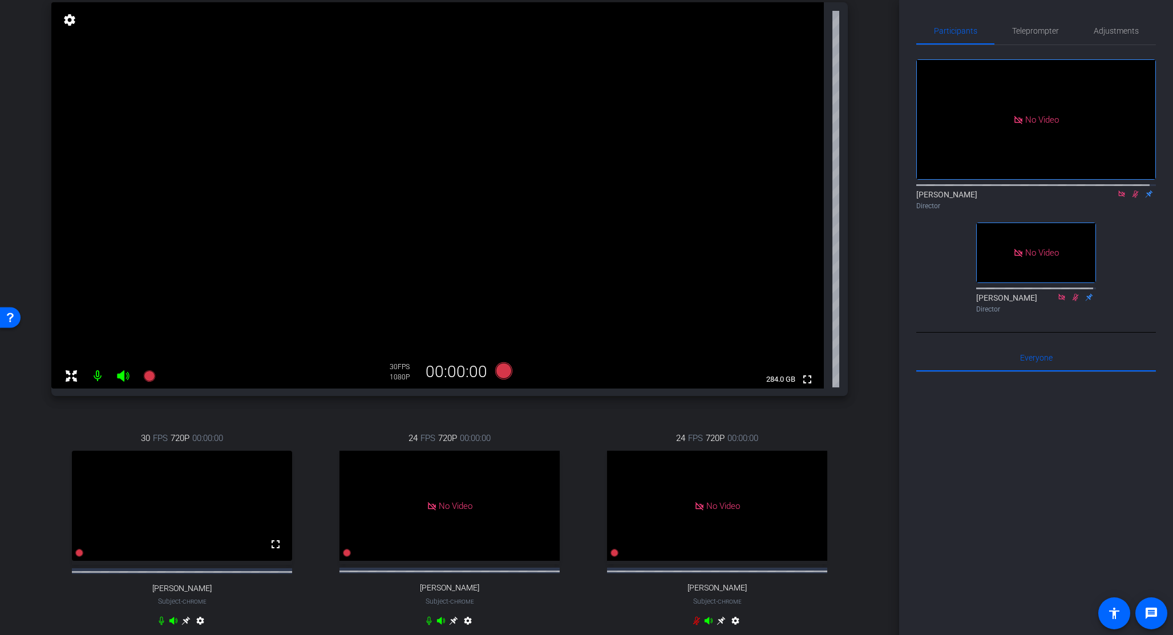
click at [1131, 198] on icon at bounding box center [1135, 194] width 9 height 8
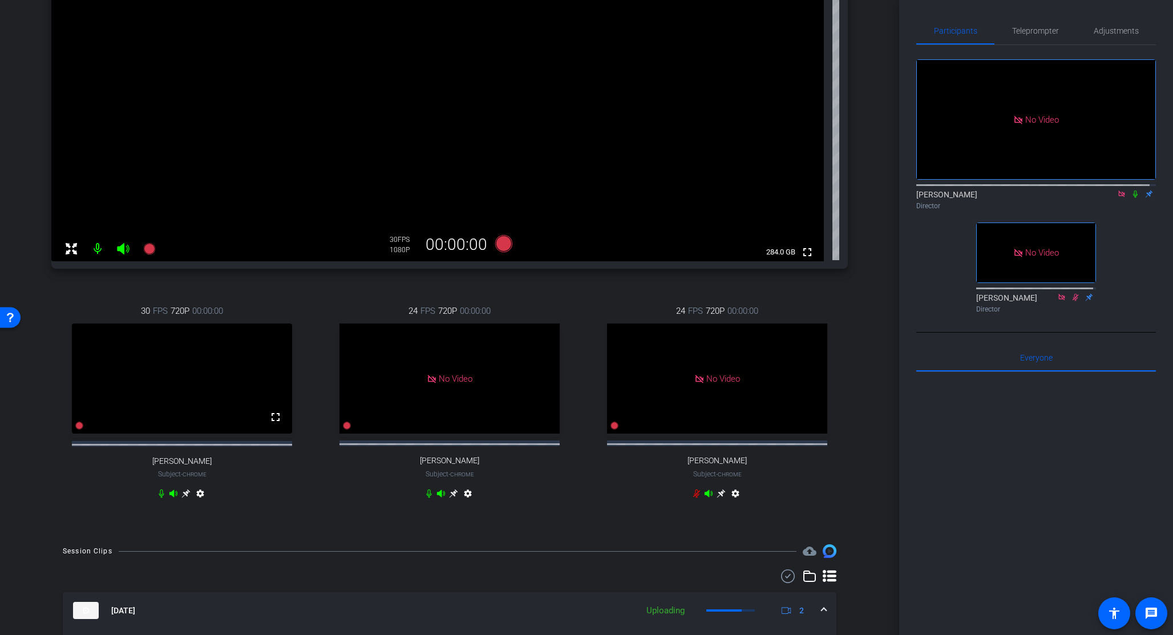
scroll to position [242, 0]
click at [515, 289] on div "24 FPS 720P 00:00:00 No Video Melissa Post Subject - Chrome settings" at bounding box center [449, 406] width 261 height 236
click at [503, 245] on icon at bounding box center [503, 245] width 17 height 17
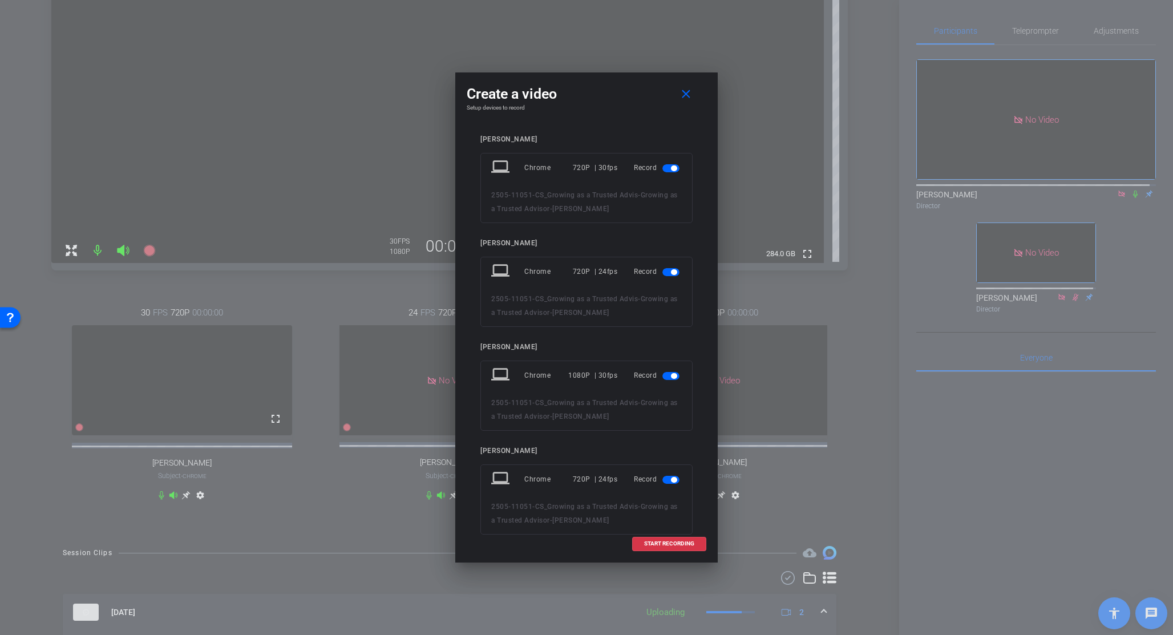
click at [671, 272] on span "button" at bounding box center [674, 272] width 6 height 6
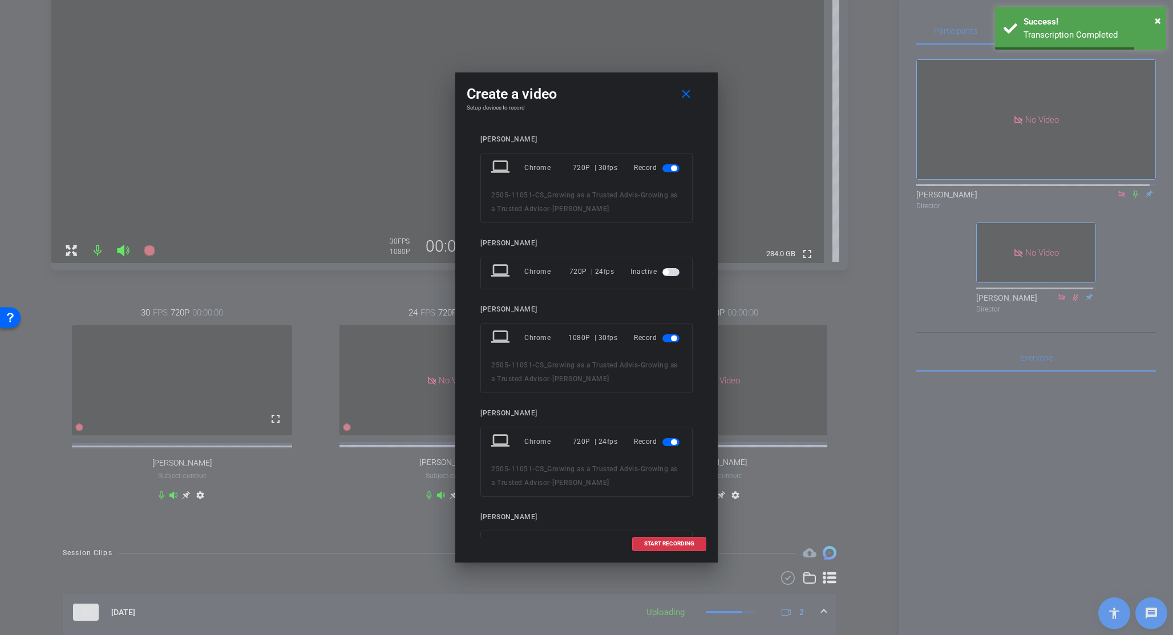
click at [671, 442] on span "button" at bounding box center [674, 442] width 6 height 6
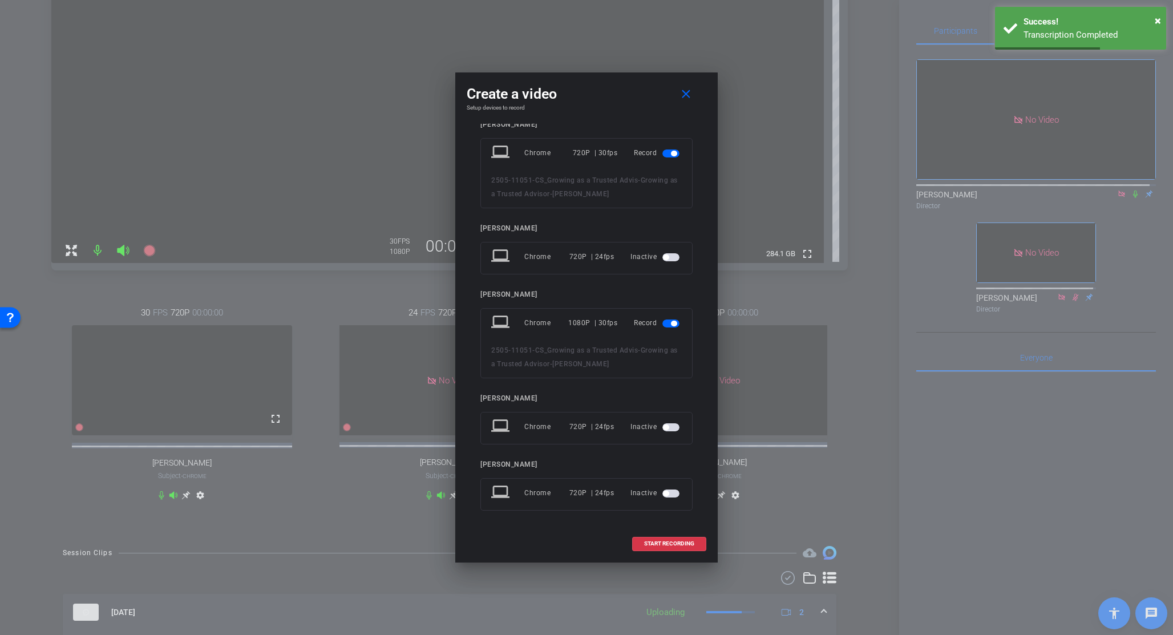
scroll to position [16, 0]
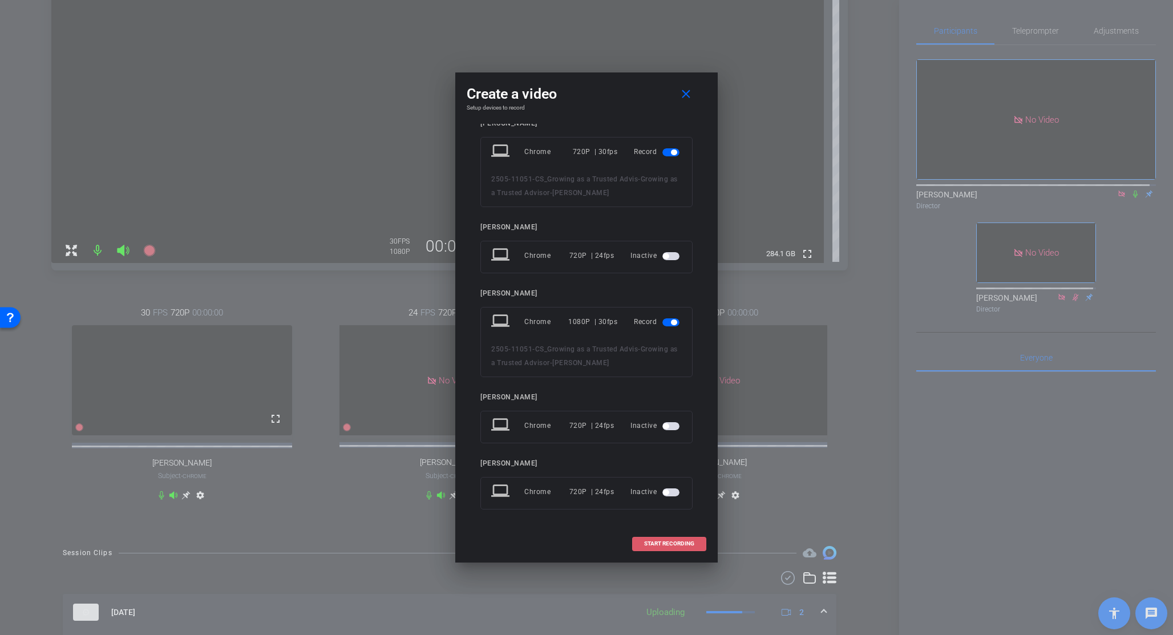
click at [669, 544] on span "START RECORDING" at bounding box center [669, 544] width 50 height 6
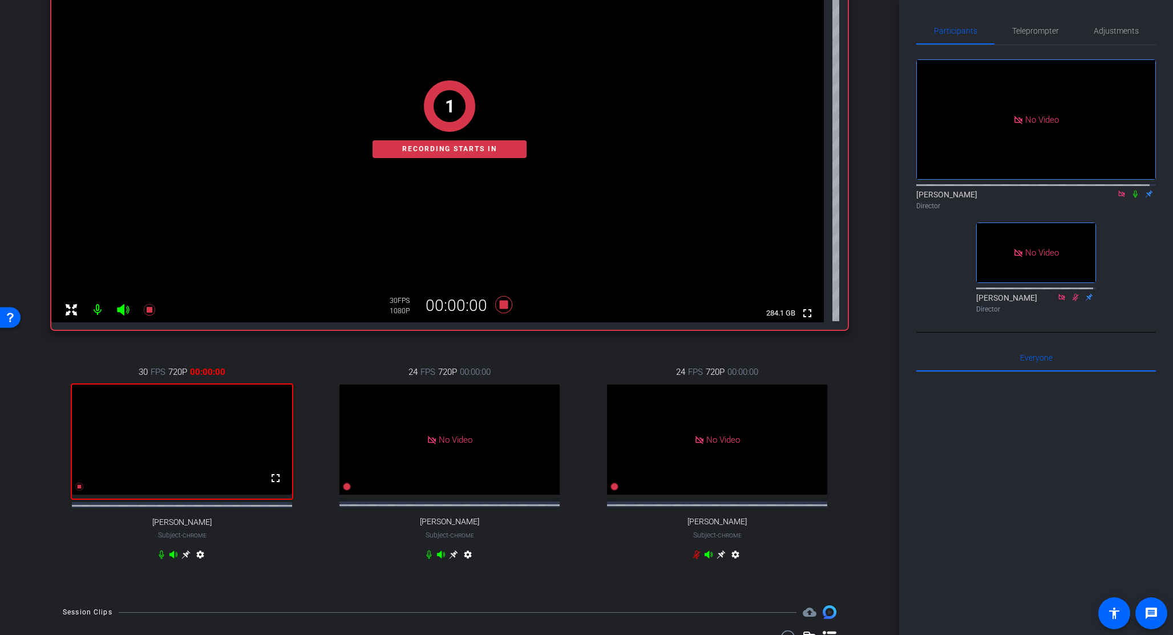
scroll to position [136, 0]
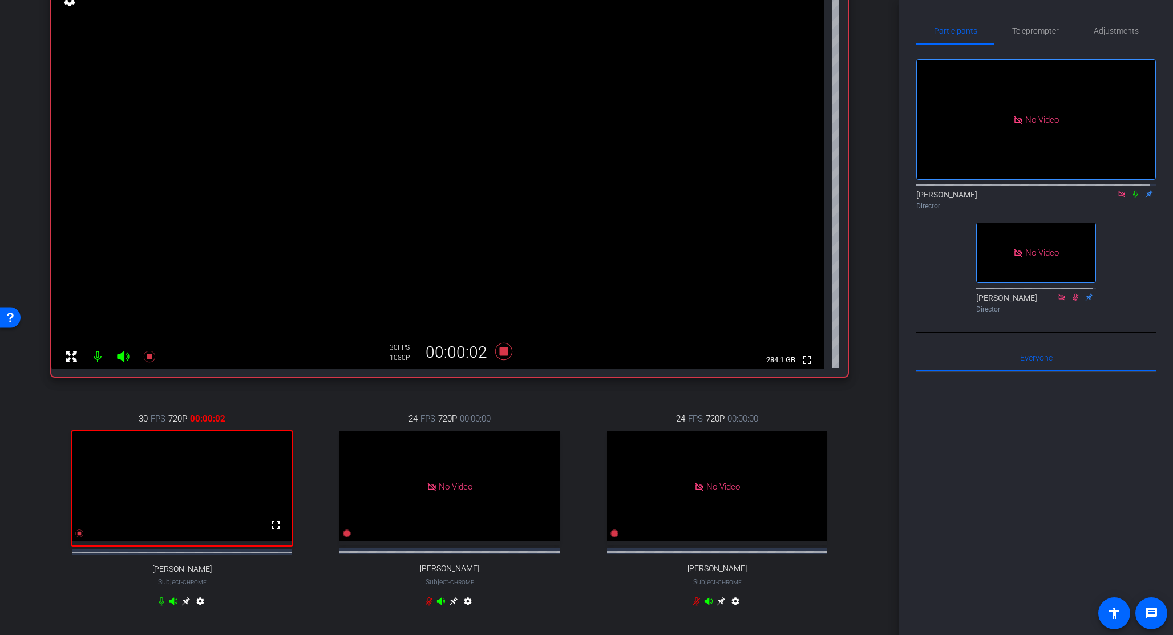
click at [1131, 198] on icon at bounding box center [1135, 194] width 9 height 8
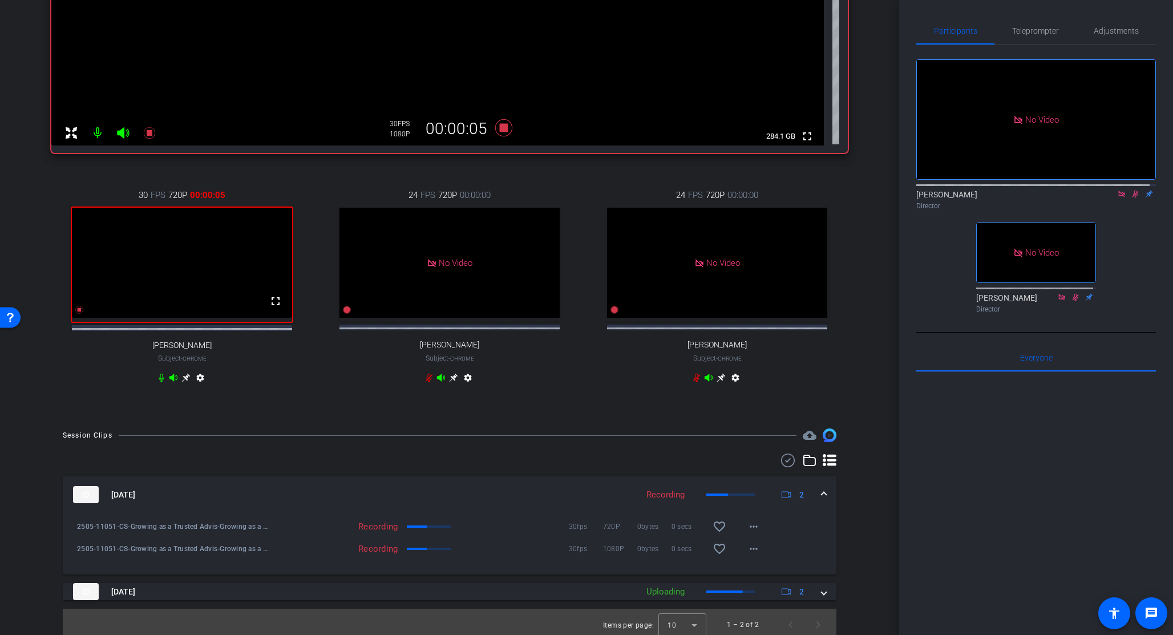
scroll to position [376, 0]
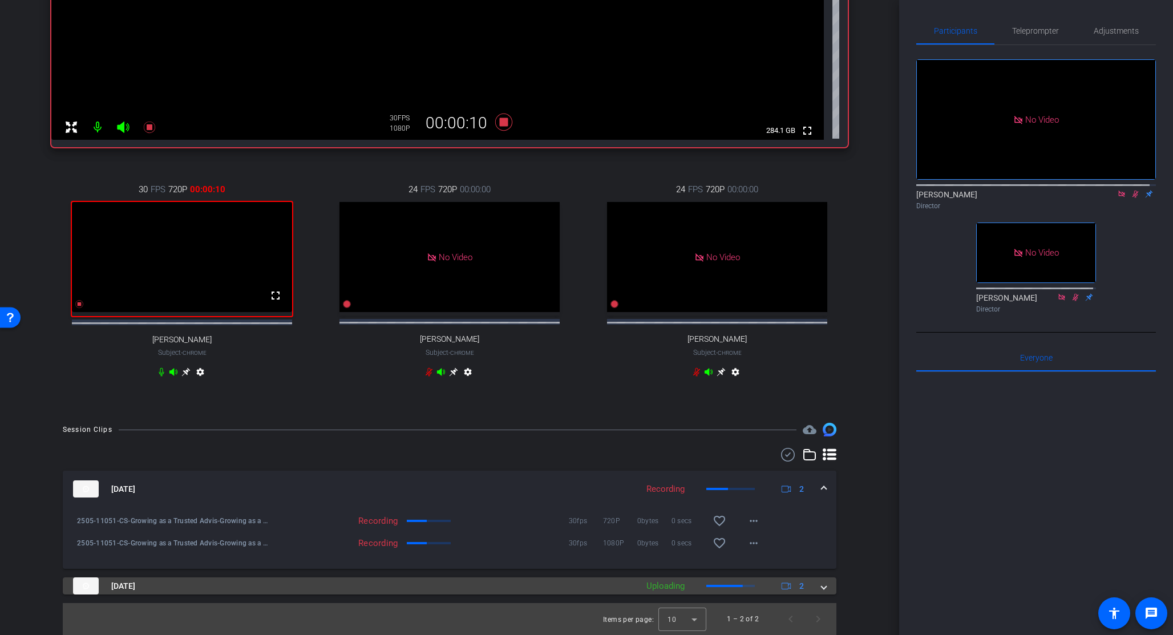
click at [822, 587] on span at bounding box center [824, 586] width 5 height 12
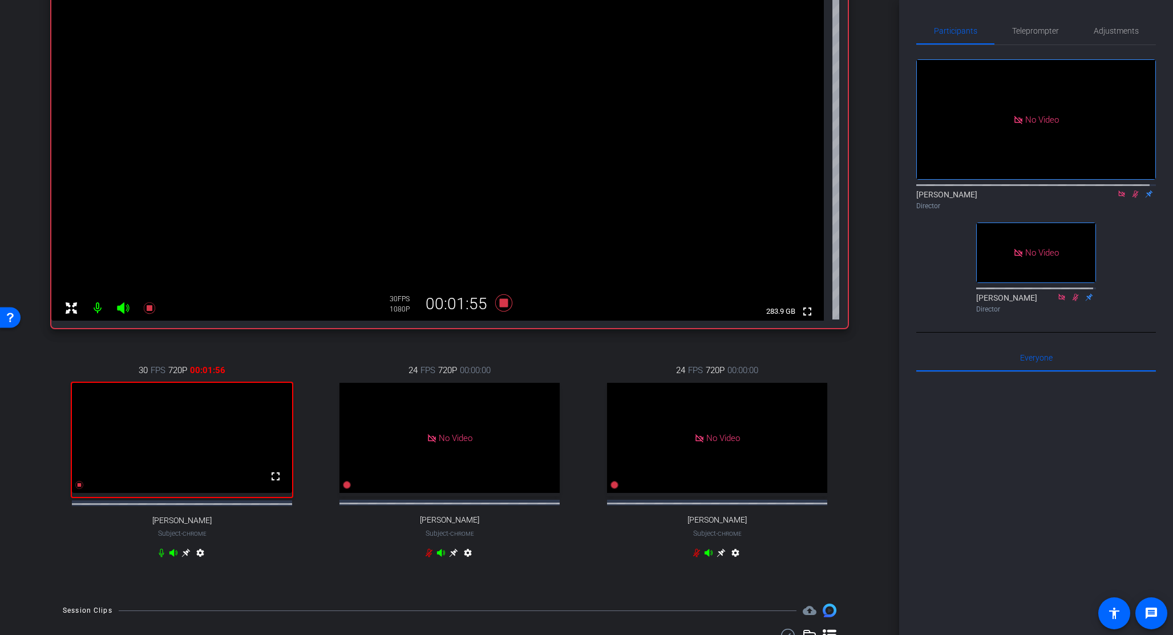
scroll to position [183, 0]
click at [503, 305] on icon at bounding box center [503, 304] width 17 height 17
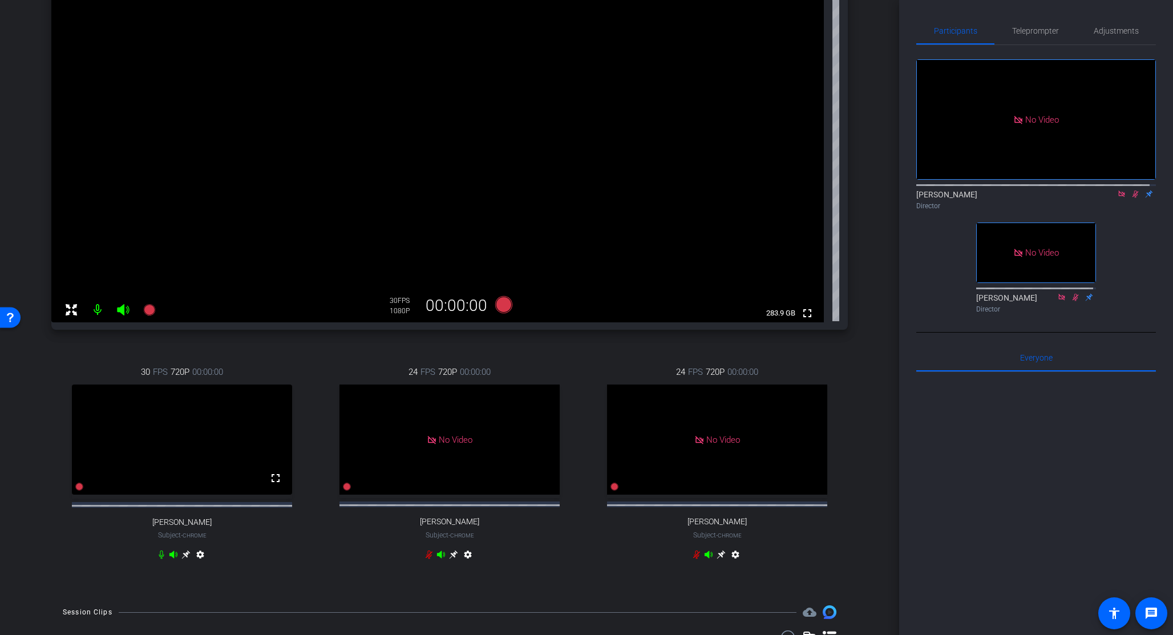
click at [1131, 198] on icon at bounding box center [1135, 194] width 9 height 8
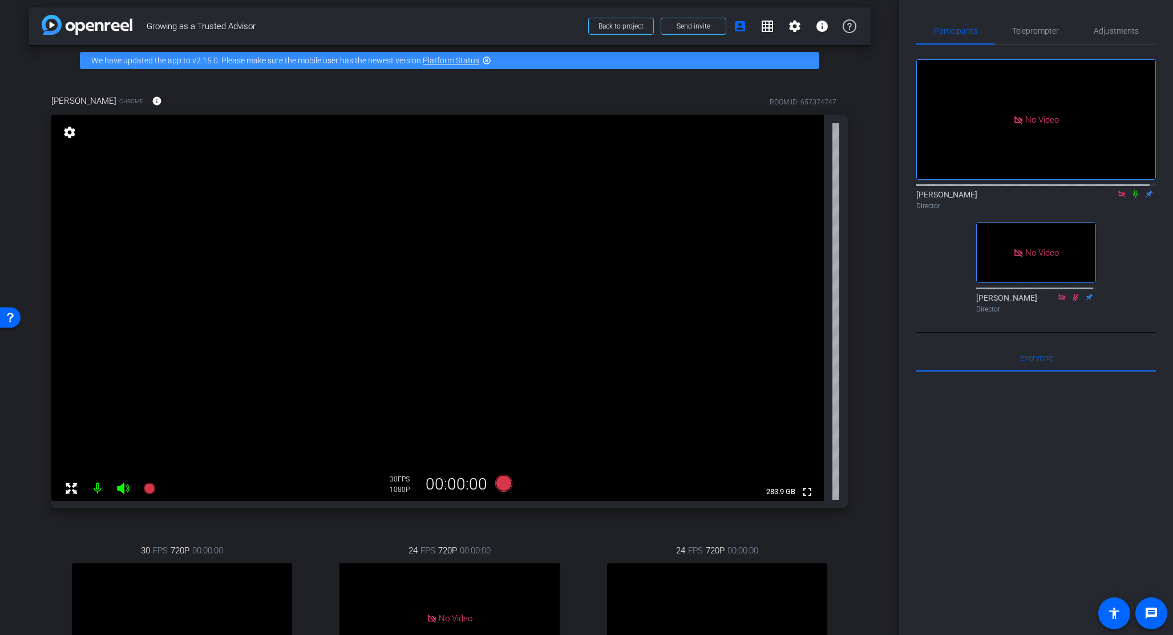
scroll to position [0, 0]
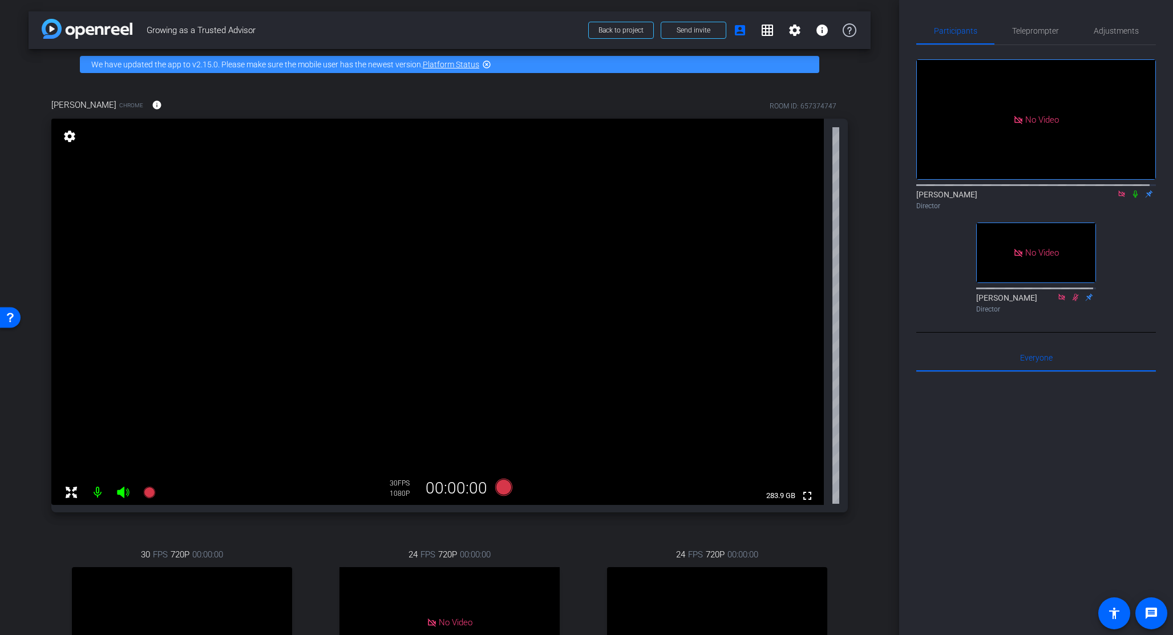
click at [71, 137] on mat-icon "settings" at bounding box center [70, 137] width 16 height 14
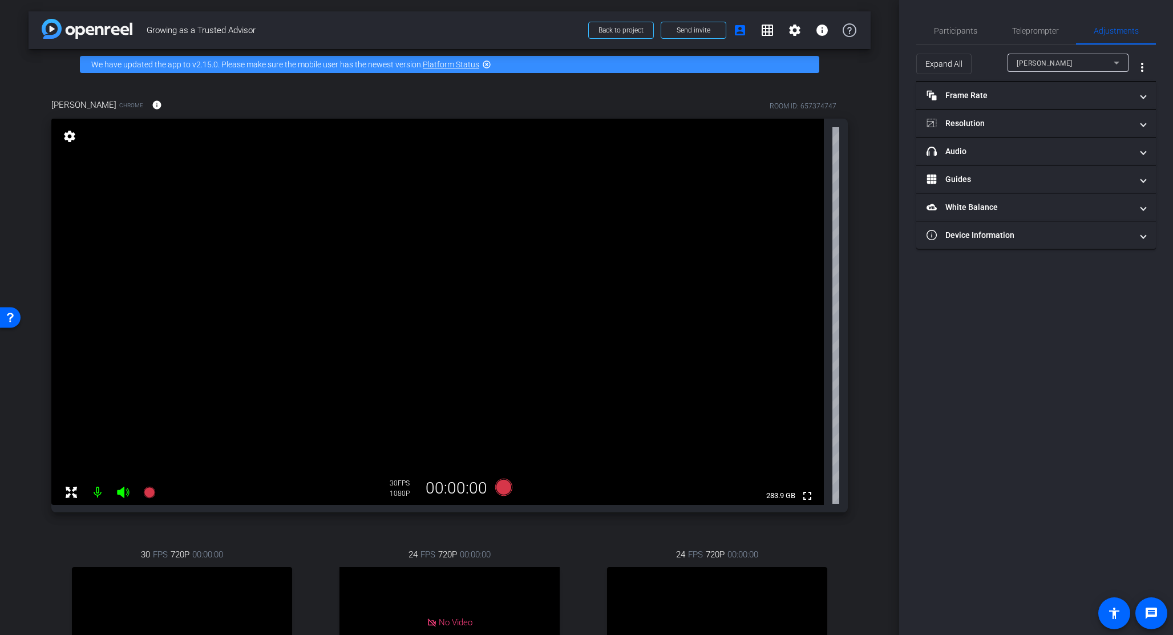
click at [69, 135] on mat-icon "settings" at bounding box center [70, 137] width 16 height 14
click at [72, 132] on mat-icon "settings" at bounding box center [70, 137] width 16 height 14
click at [69, 137] on mat-icon "settings" at bounding box center [70, 137] width 16 height 14
click at [964, 235] on mat-panel-title "Device Information" at bounding box center [1029, 235] width 205 height 12
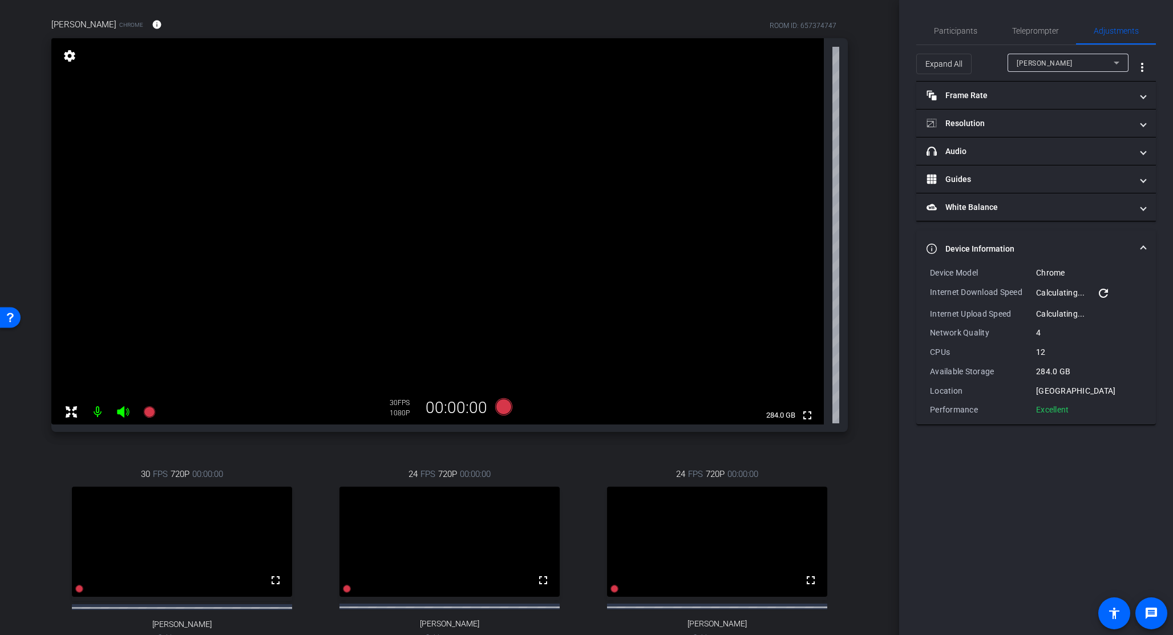
scroll to position [445, 0]
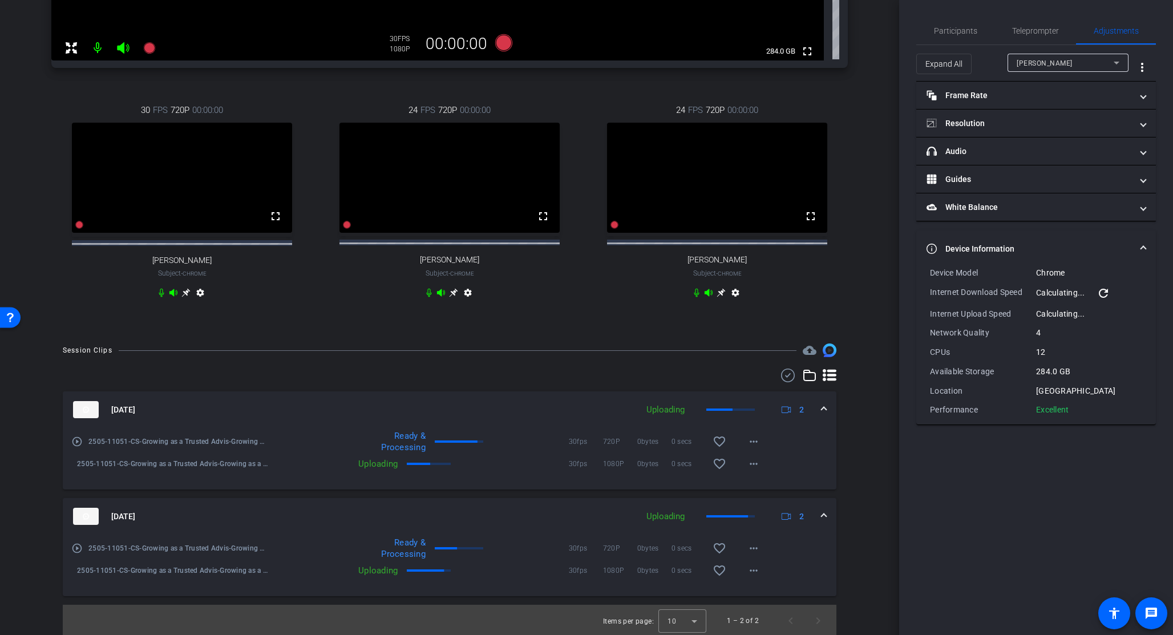
click at [1103, 292] on mat-icon "refresh" at bounding box center [1104, 293] width 14 height 14
click at [1104, 294] on mat-icon "refresh" at bounding box center [1104, 293] width 14 height 14
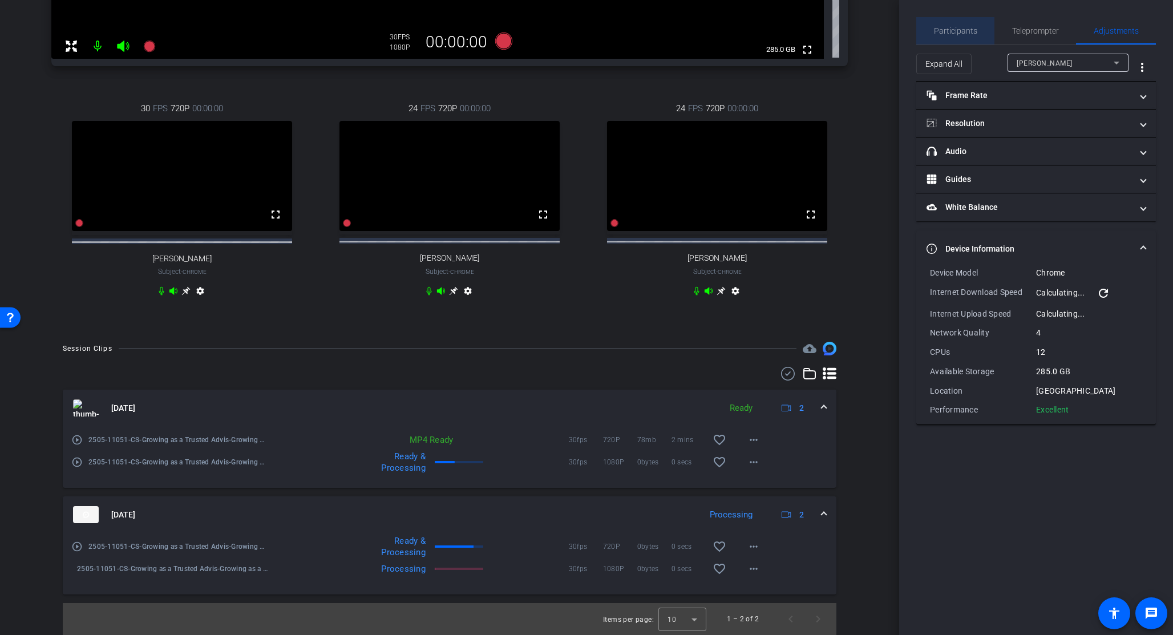
click at [960, 35] on span "Participants" at bounding box center [955, 31] width 43 height 8
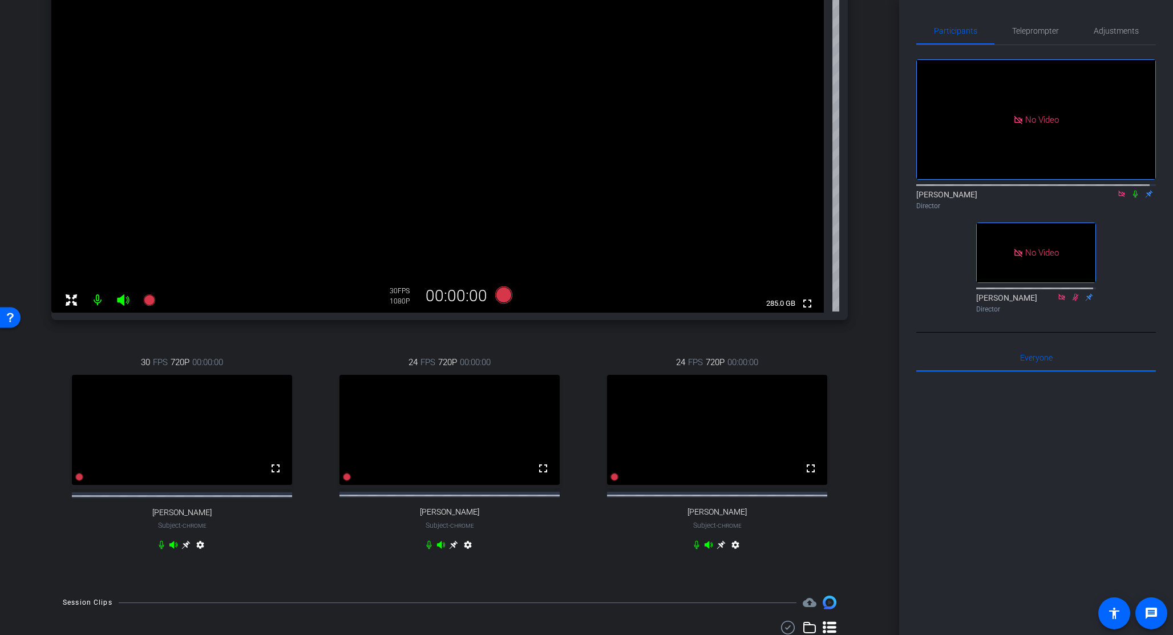
scroll to position [199, 0]
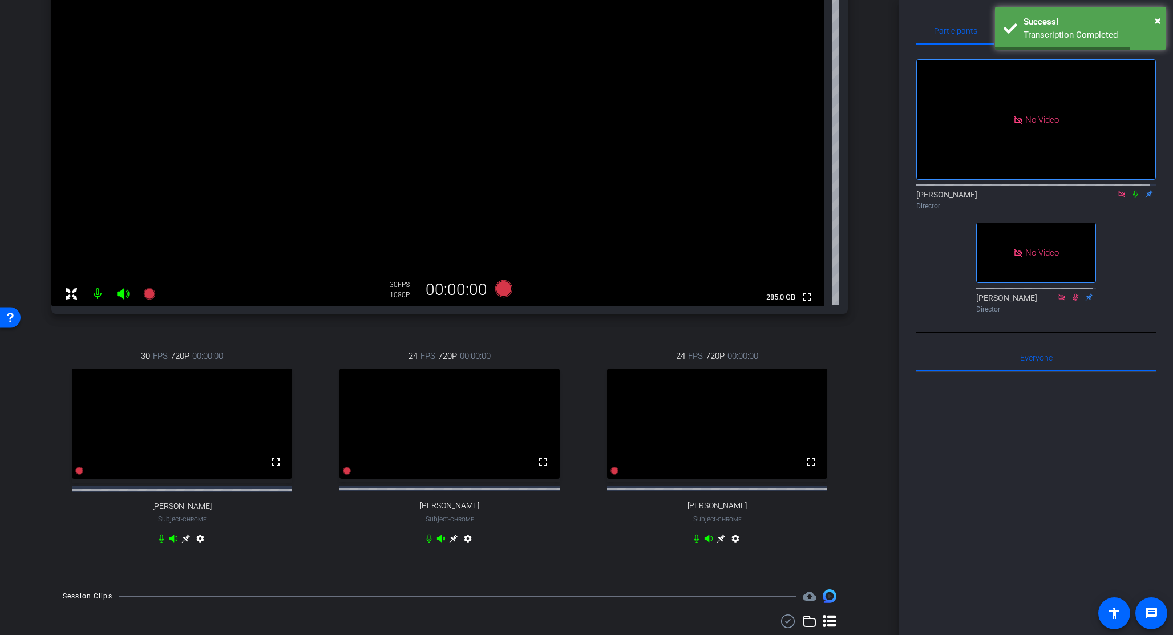
click at [1119, 191] on icon at bounding box center [1122, 194] width 6 height 6
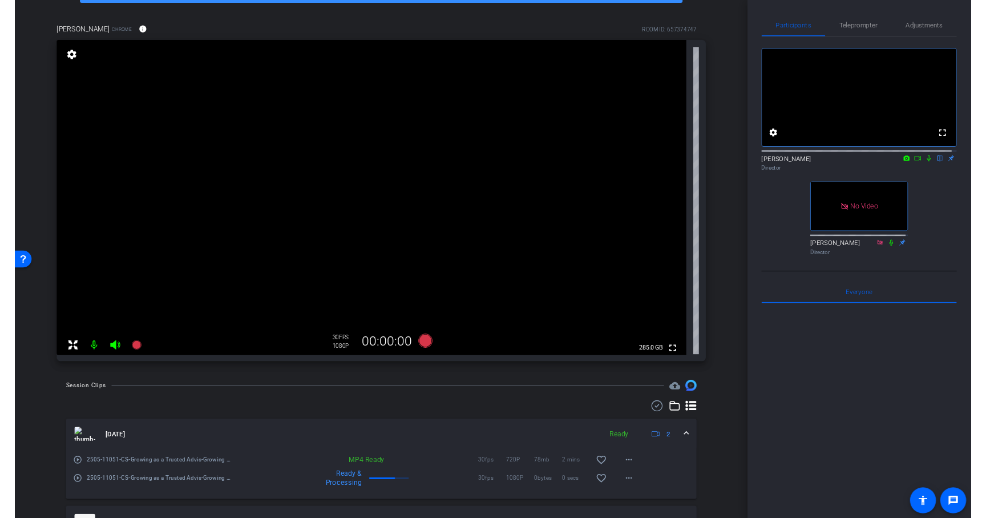
scroll to position [0, 0]
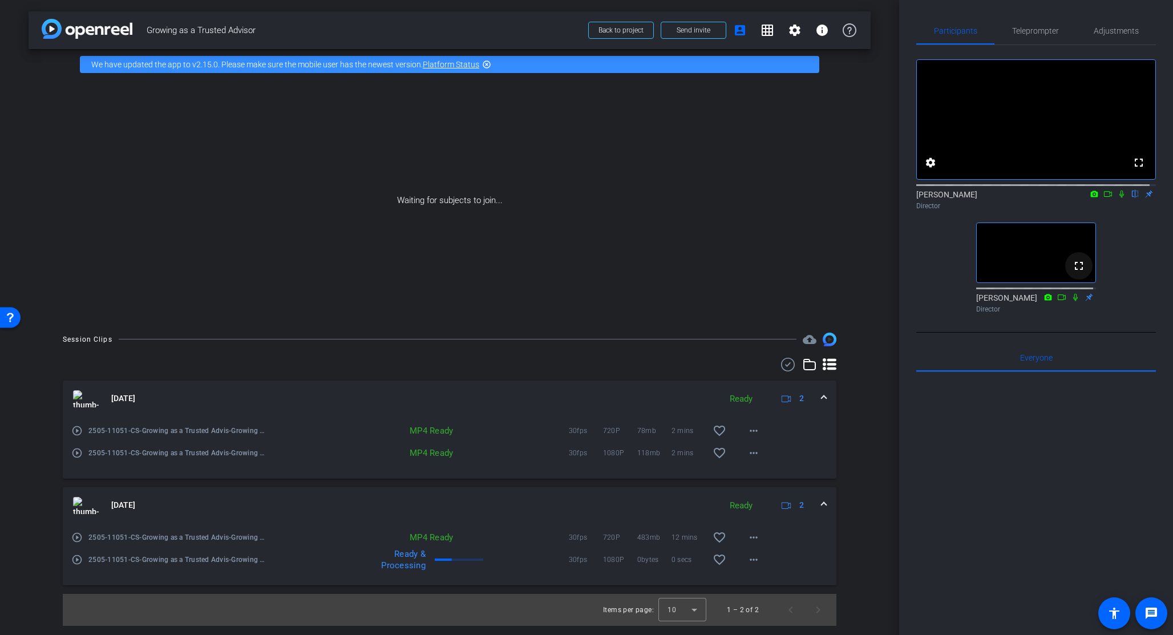
click at [1065, 280] on span at bounding box center [1078, 265] width 27 height 27
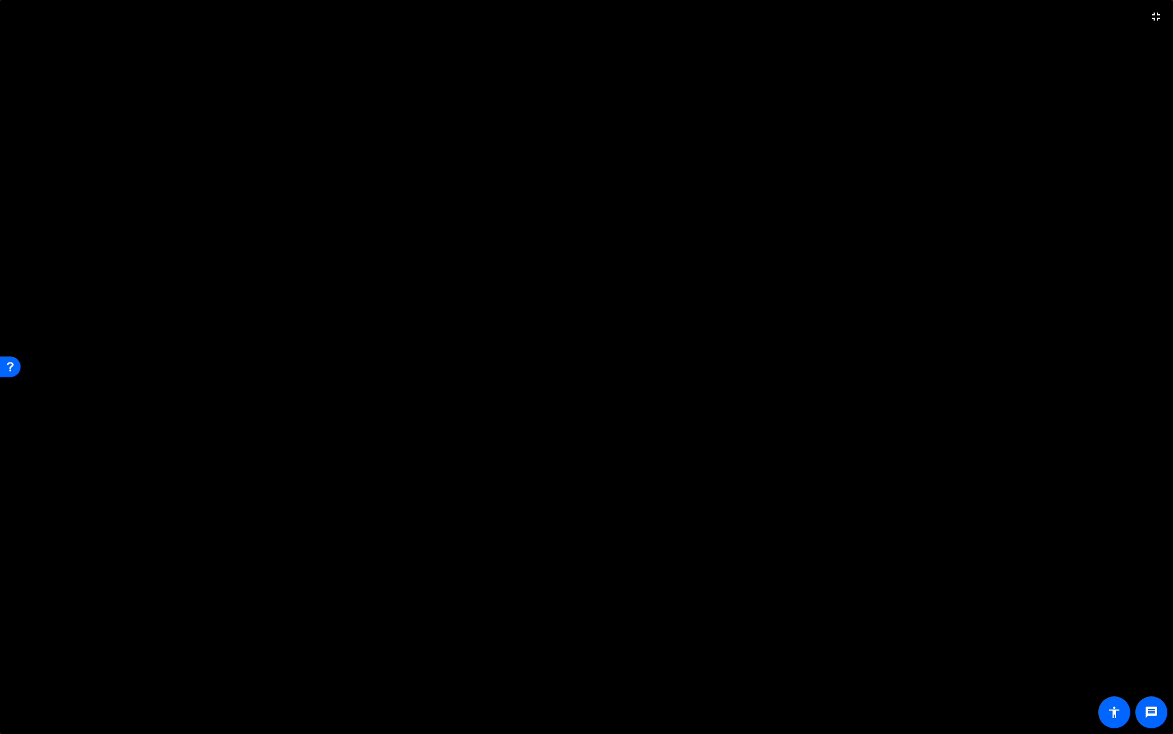
click at [927, 557] on video at bounding box center [586, 367] width 1173 height 734
drag, startPoint x: 107, startPoint y: 485, endPoint x: 138, endPoint y: 485, distance: 31.4
click at [107, 485] on video at bounding box center [586, 367] width 1173 height 734
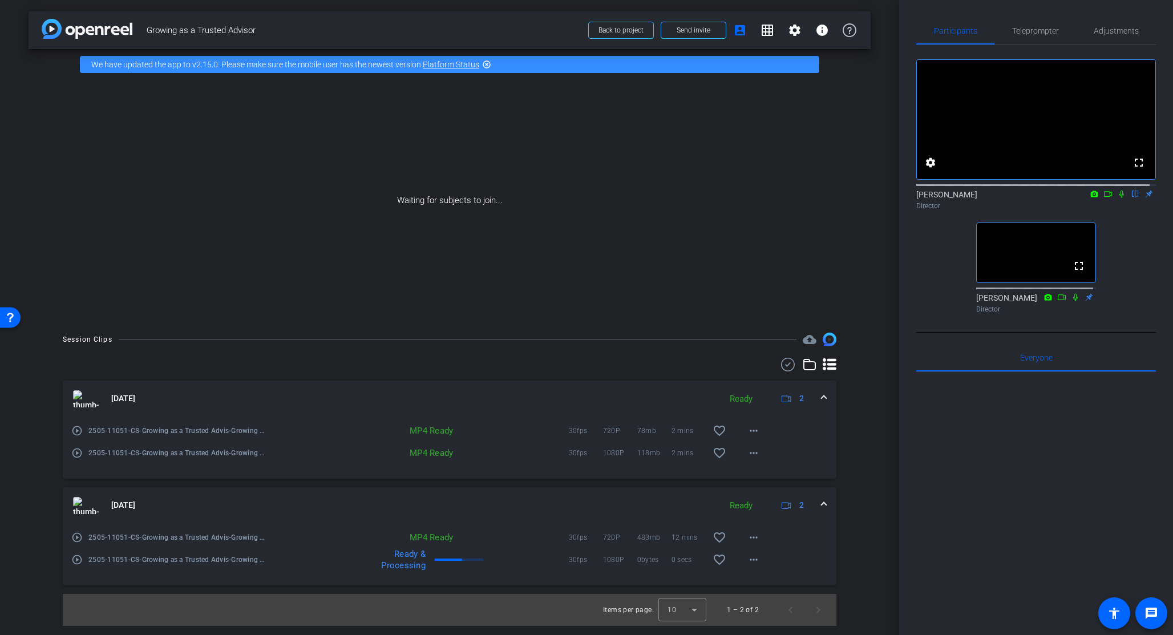
click at [1104, 197] on icon at bounding box center [1108, 194] width 8 height 6
click at [1131, 198] on icon at bounding box center [1135, 194] width 9 height 8
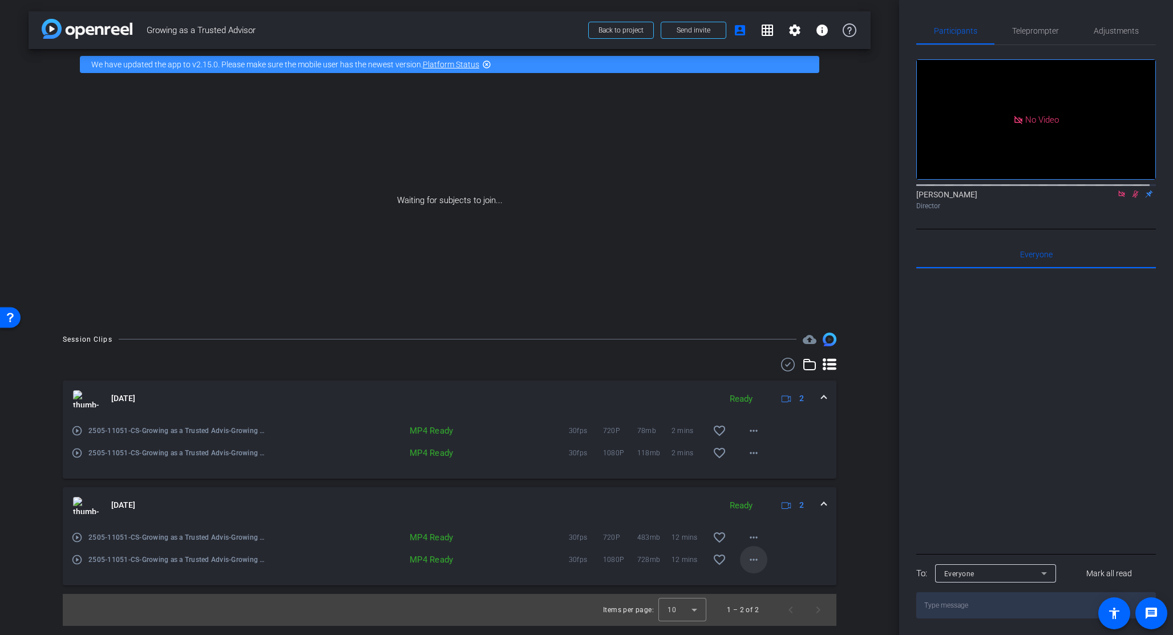
click at [757, 558] on mat-icon "more_horiz" at bounding box center [754, 560] width 14 height 14
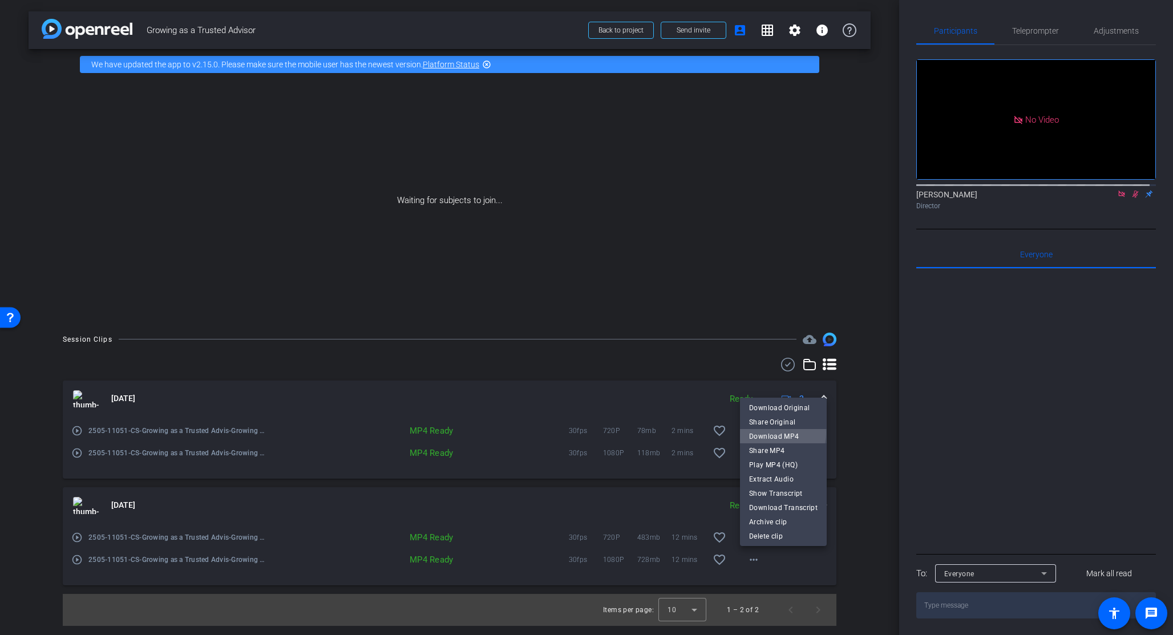
click at [771, 433] on span "Download MP4" at bounding box center [783, 437] width 68 height 14
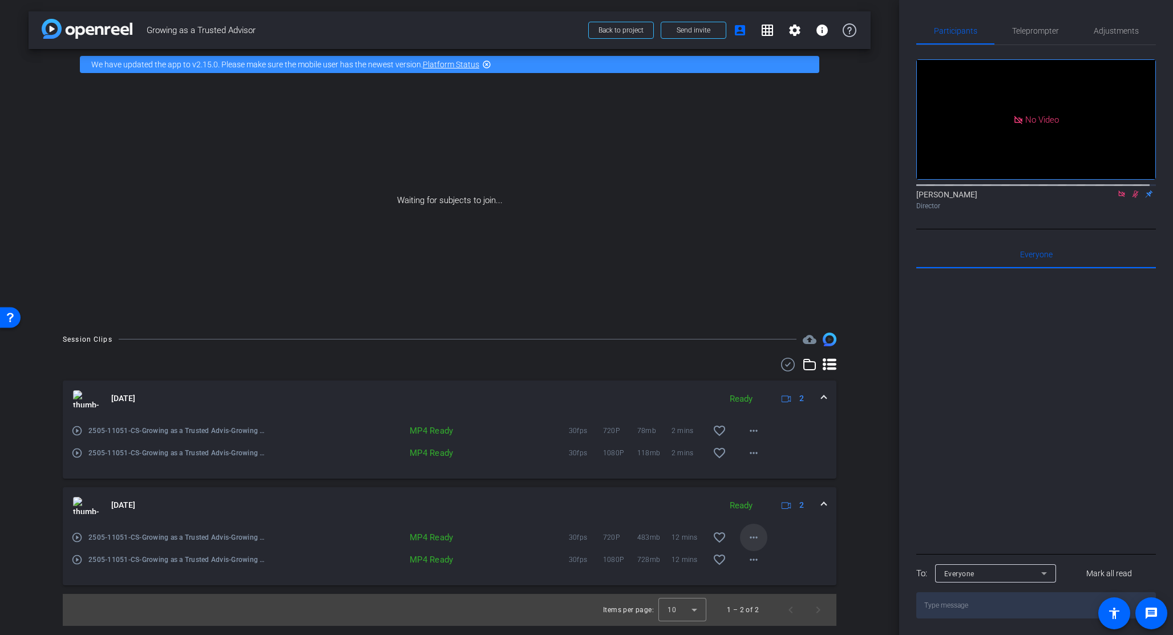
click at [752, 542] on mat-icon "more_horiz" at bounding box center [754, 538] width 14 height 14
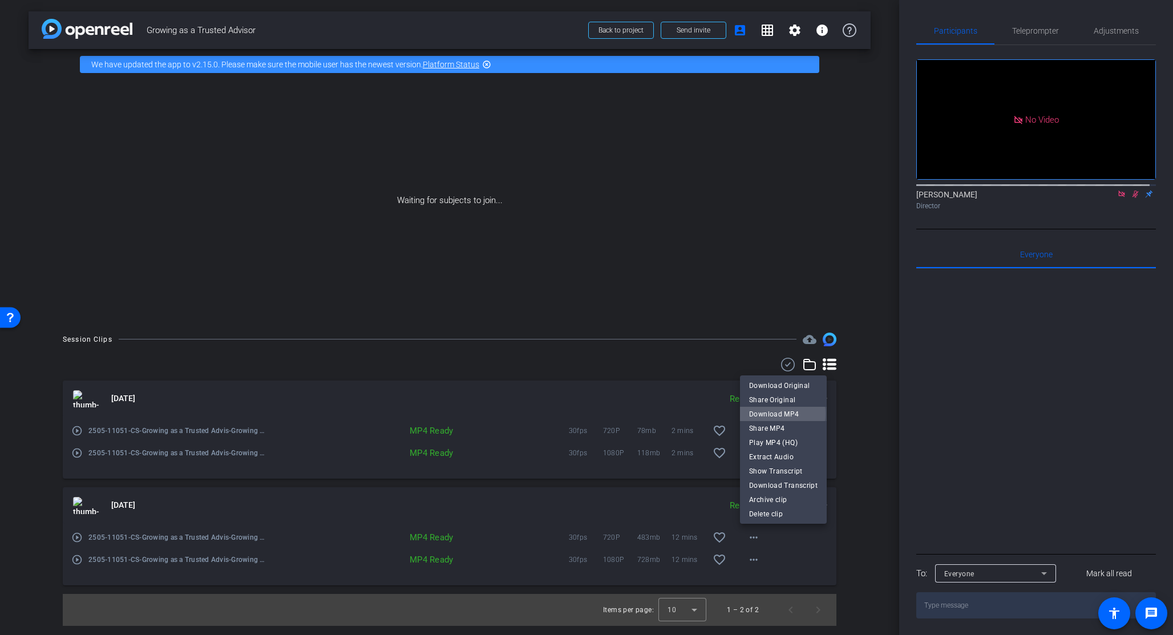
click at [778, 414] on span "Download MP4" at bounding box center [783, 414] width 68 height 14
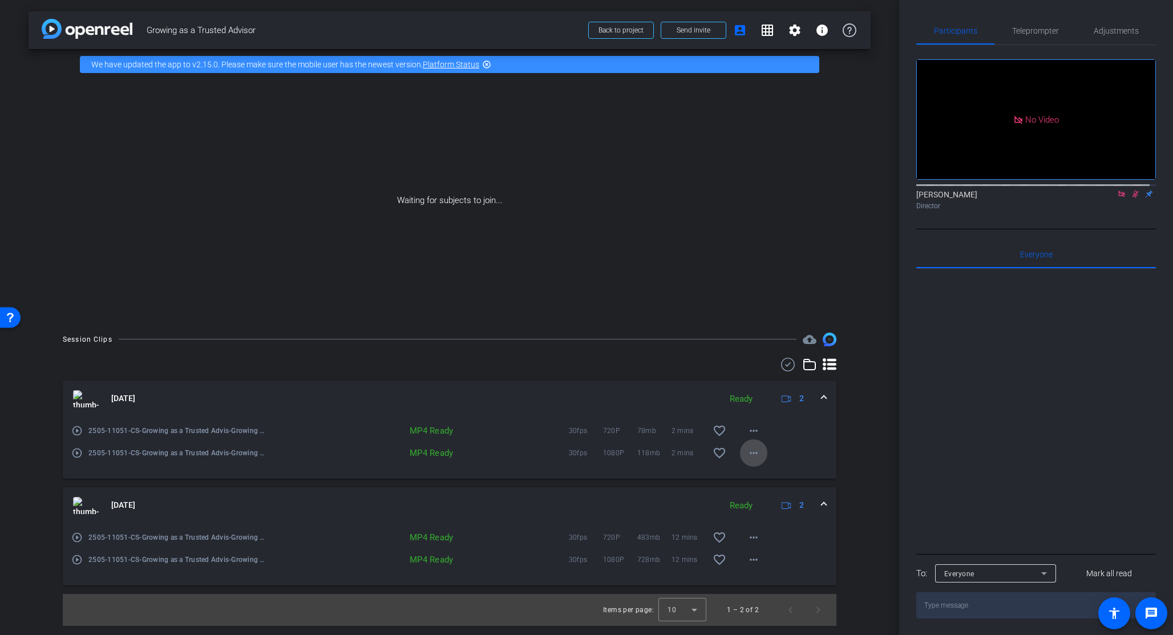
click at [754, 457] on mat-icon "more_horiz" at bounding box center [754, 453] width 14 height 14
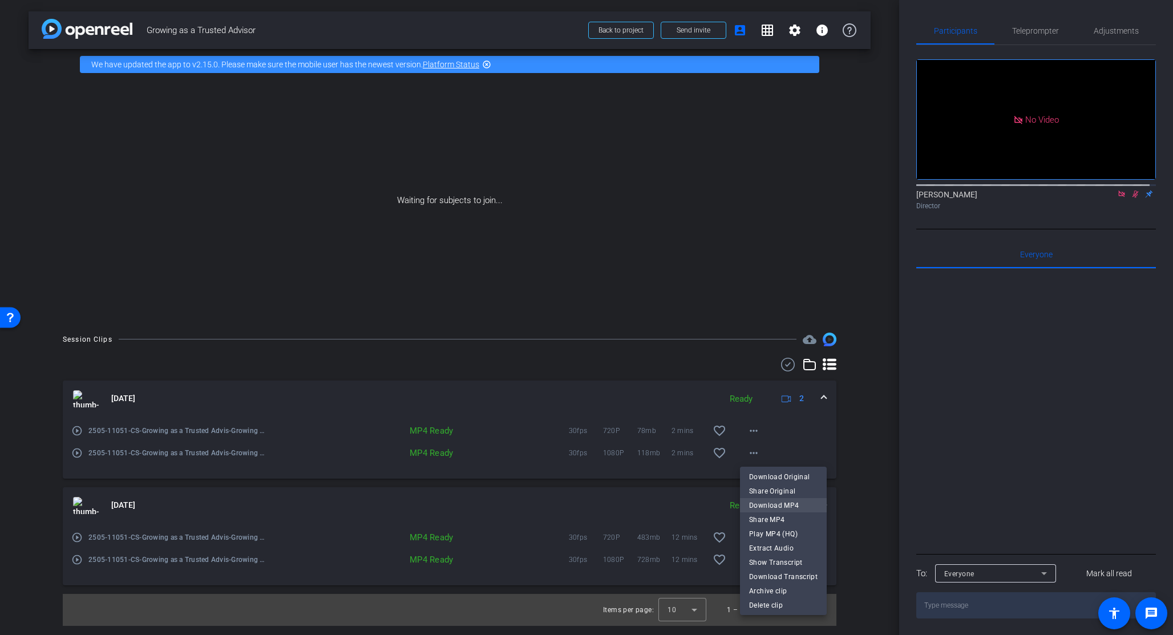
click at [772, 508] on span "Download MP4" at bounding box center [783, 506] width 68 height 14
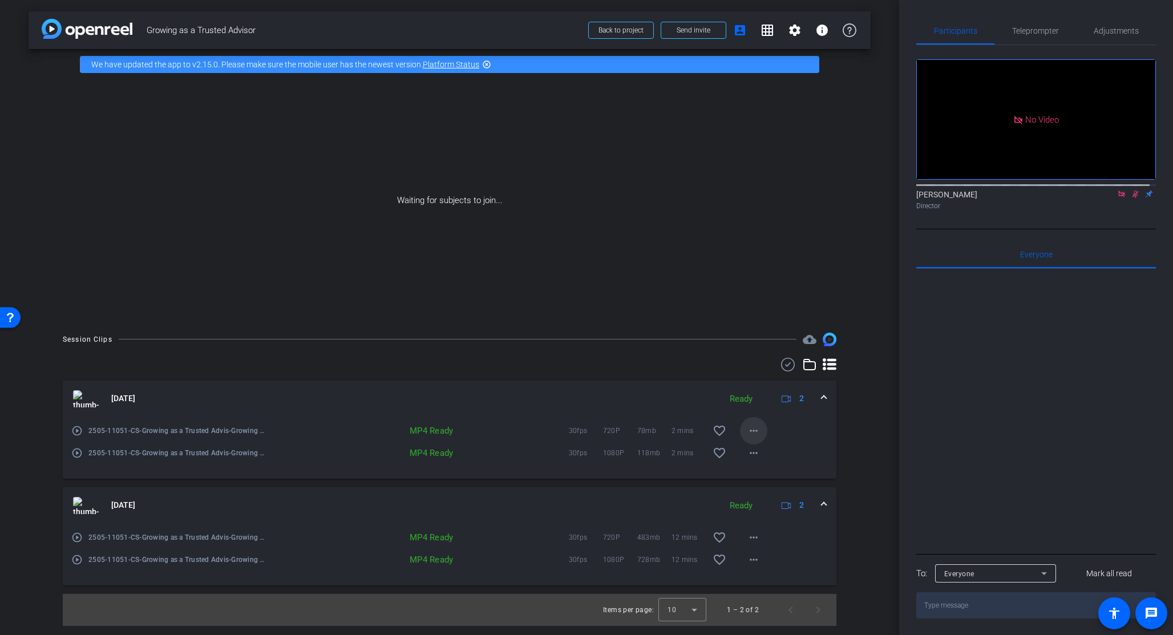
click at [754, 431] on mat-icon "more_horiz" at bounding box center [754, 431] width 14 height 14
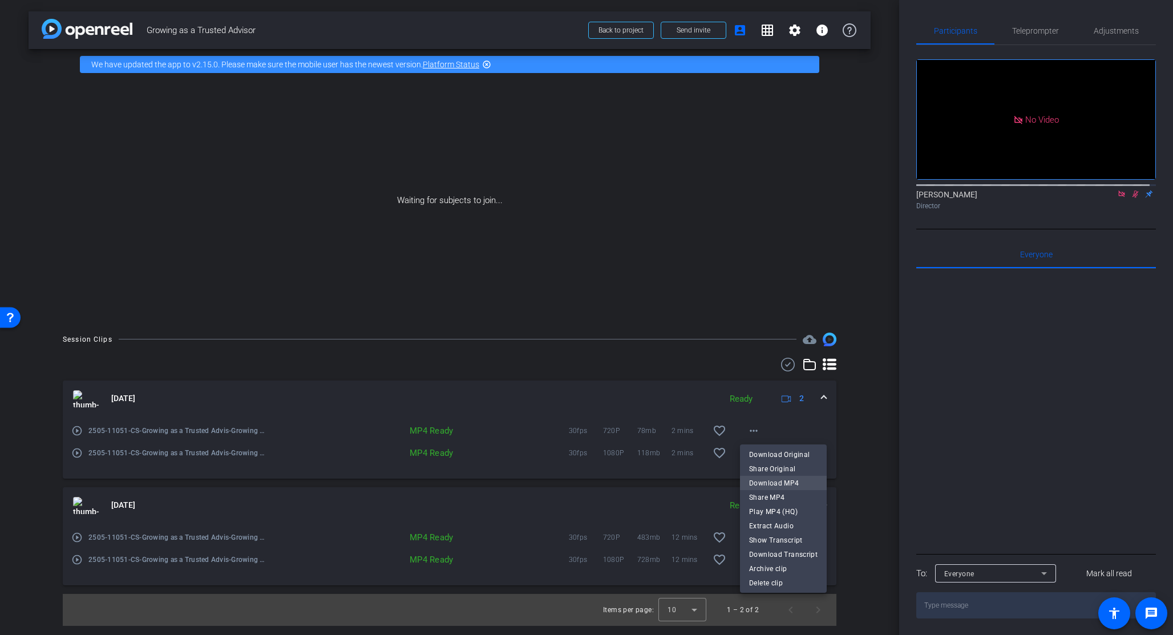
click at [778, 486] on span "Download MP4" at bounding box center [783, 484] width 68 height 14
